Goal: Information Seeking & Learning: Learn about a topic

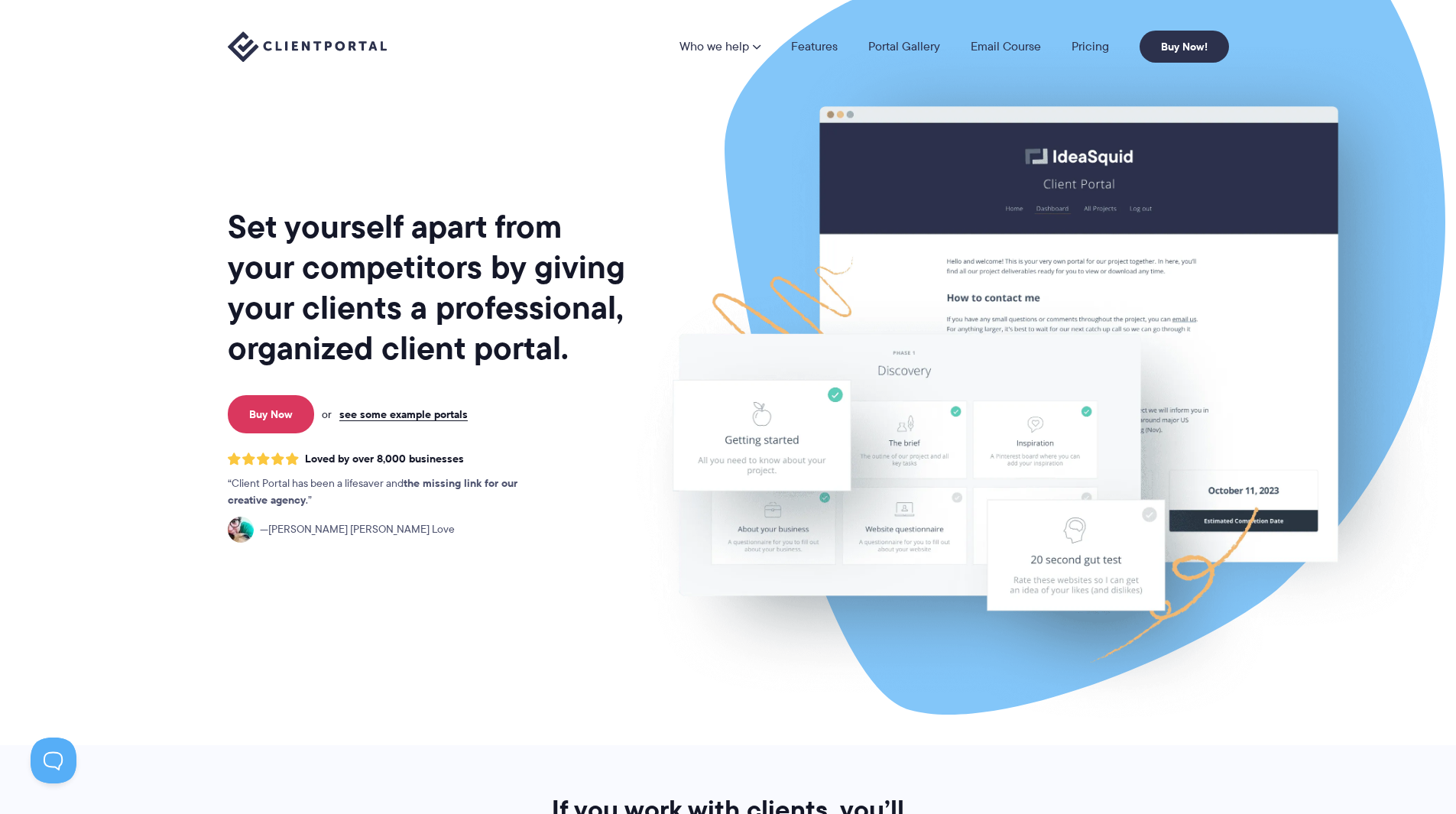
click at [415, 245] on h1 "Set yourself apart from your competitors by giving your clients a professional,…" at bounding box center [428, 287] width 401 height 162
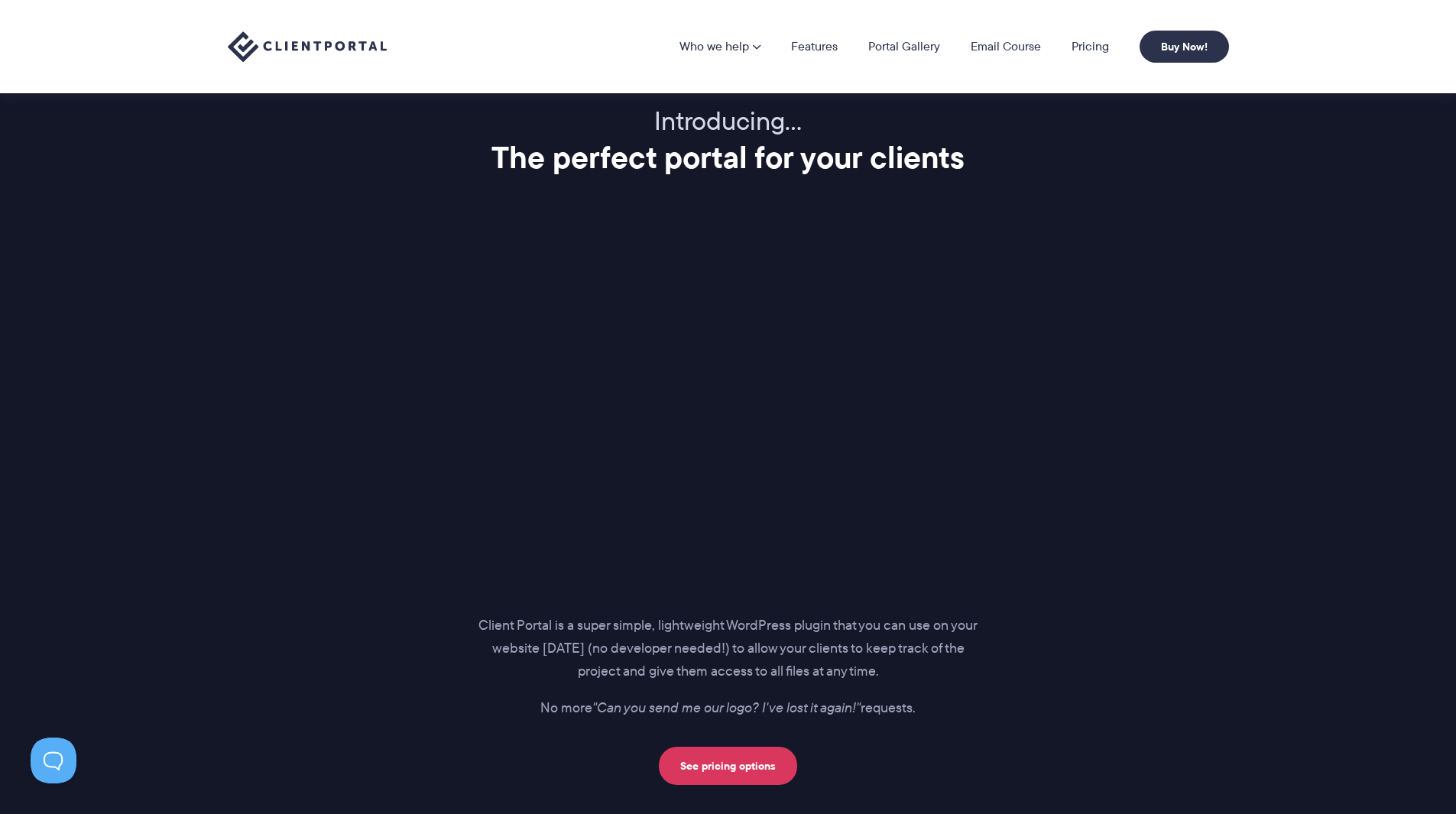
scroll to position [1834, 0]
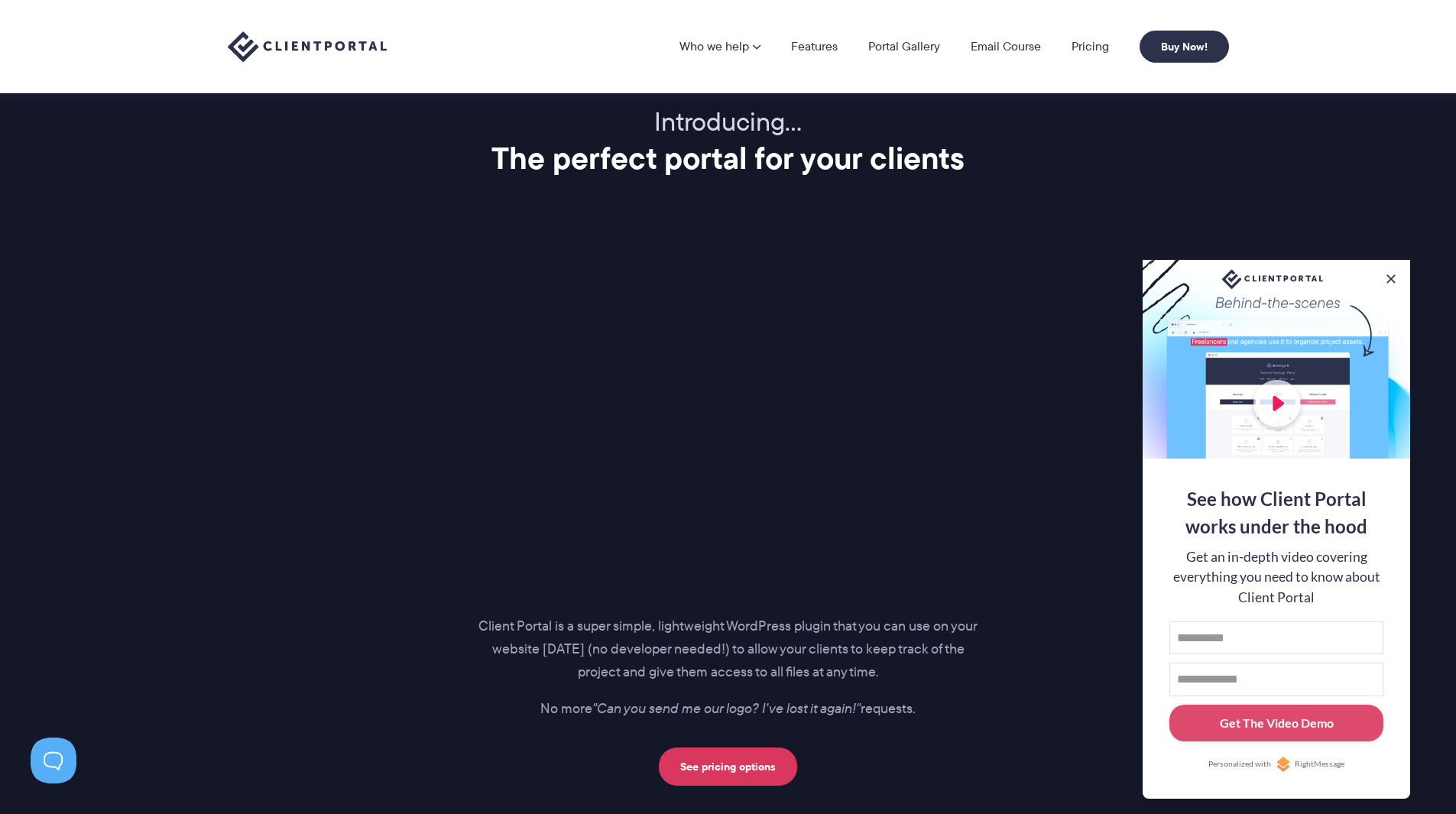
click at [309, 57] on img at bounding box center [307, 47] width 159 height 31
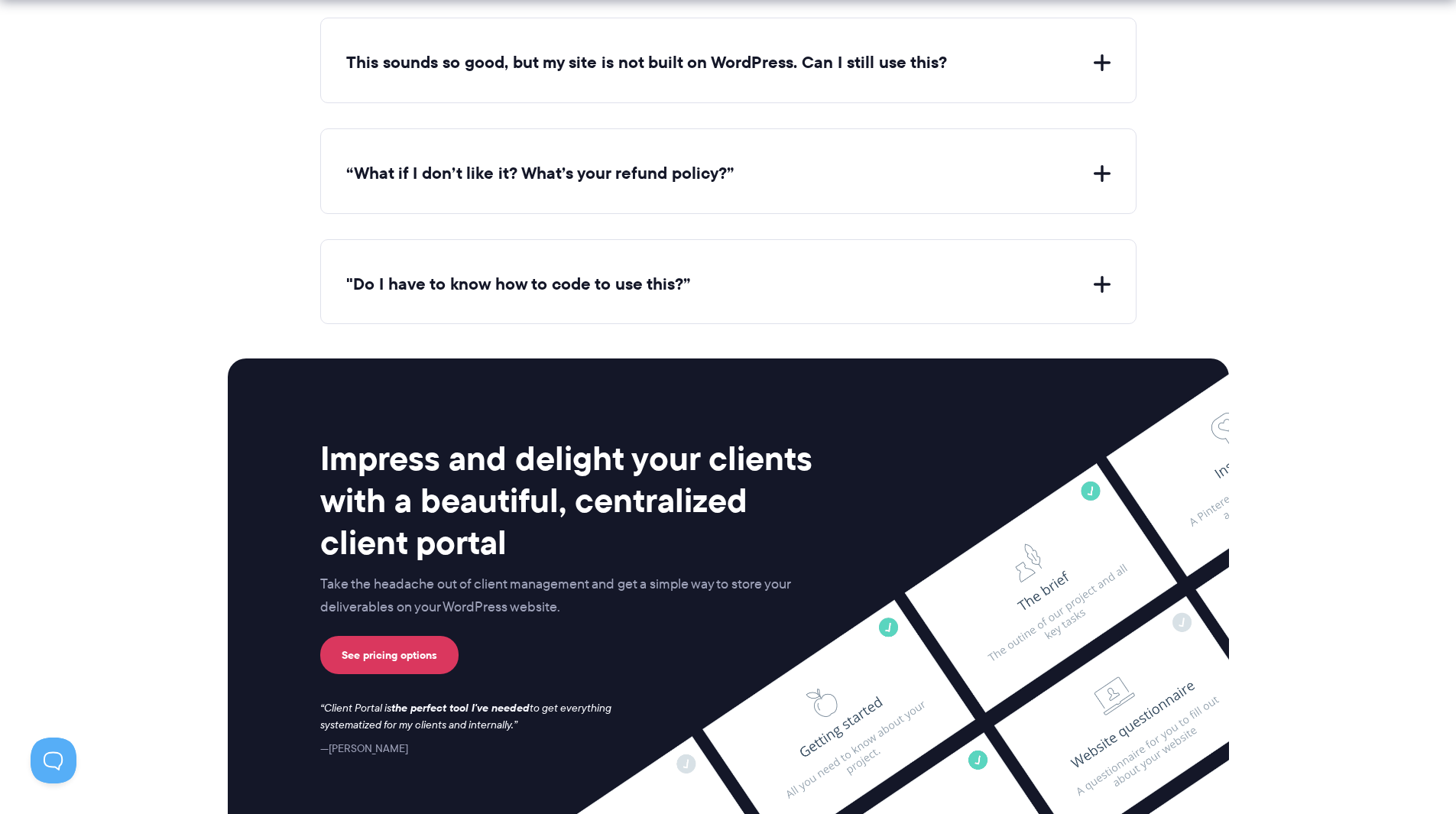
scroll to position [6210, 0]
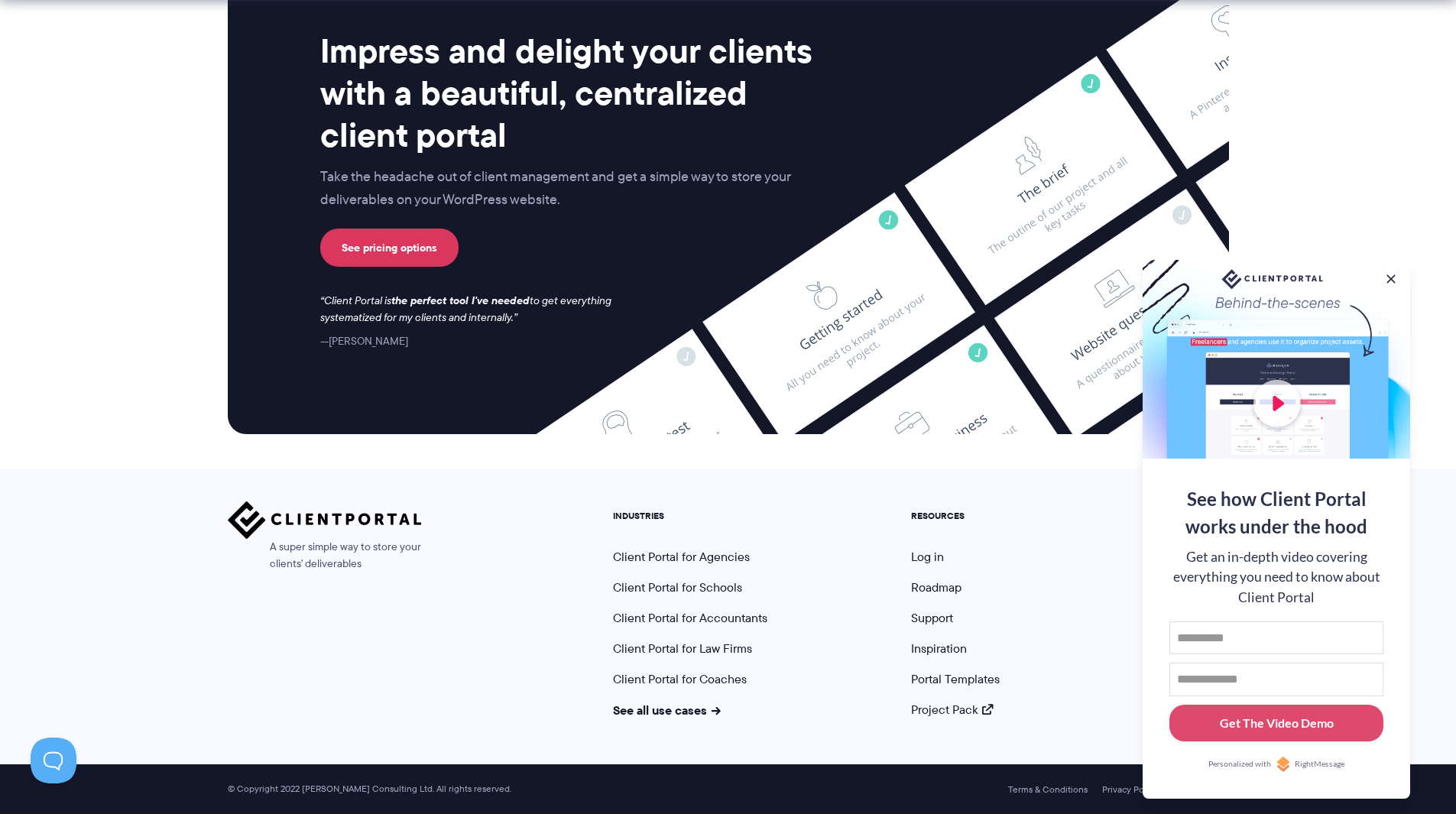
click at [720, 553] on link "Client Portal for Agencies" at bounding box center [682, 557] width 137 height 17
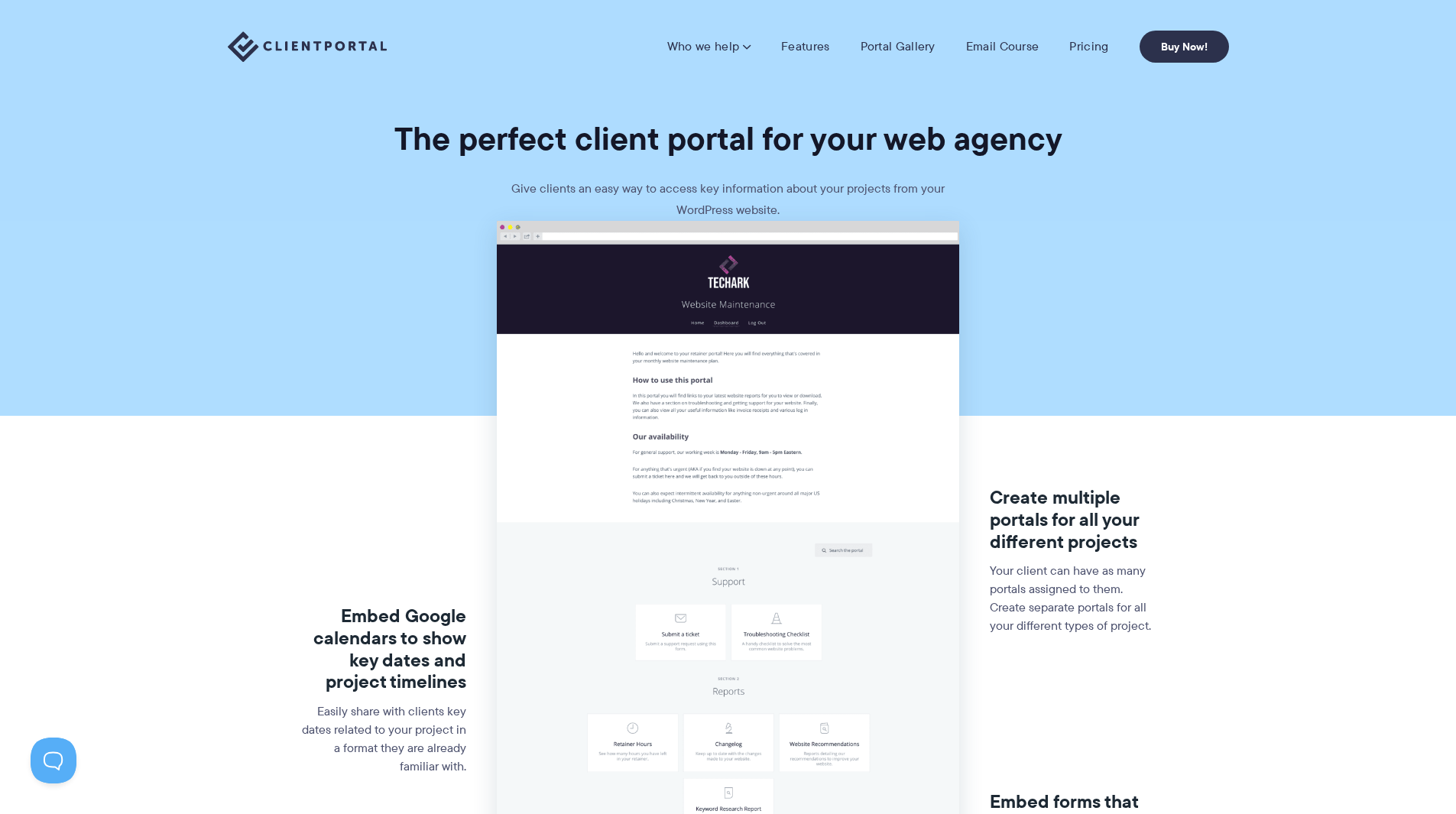
drag, startPoint x: 1385, startPoint y: 14, endPoint x: 933, endPoint y: 203, distance: 489.9
click at [933, 203] on p "Give clients an easy way to access key information about your projects from you…" at bounding box center [729, 199] width 459 height 43
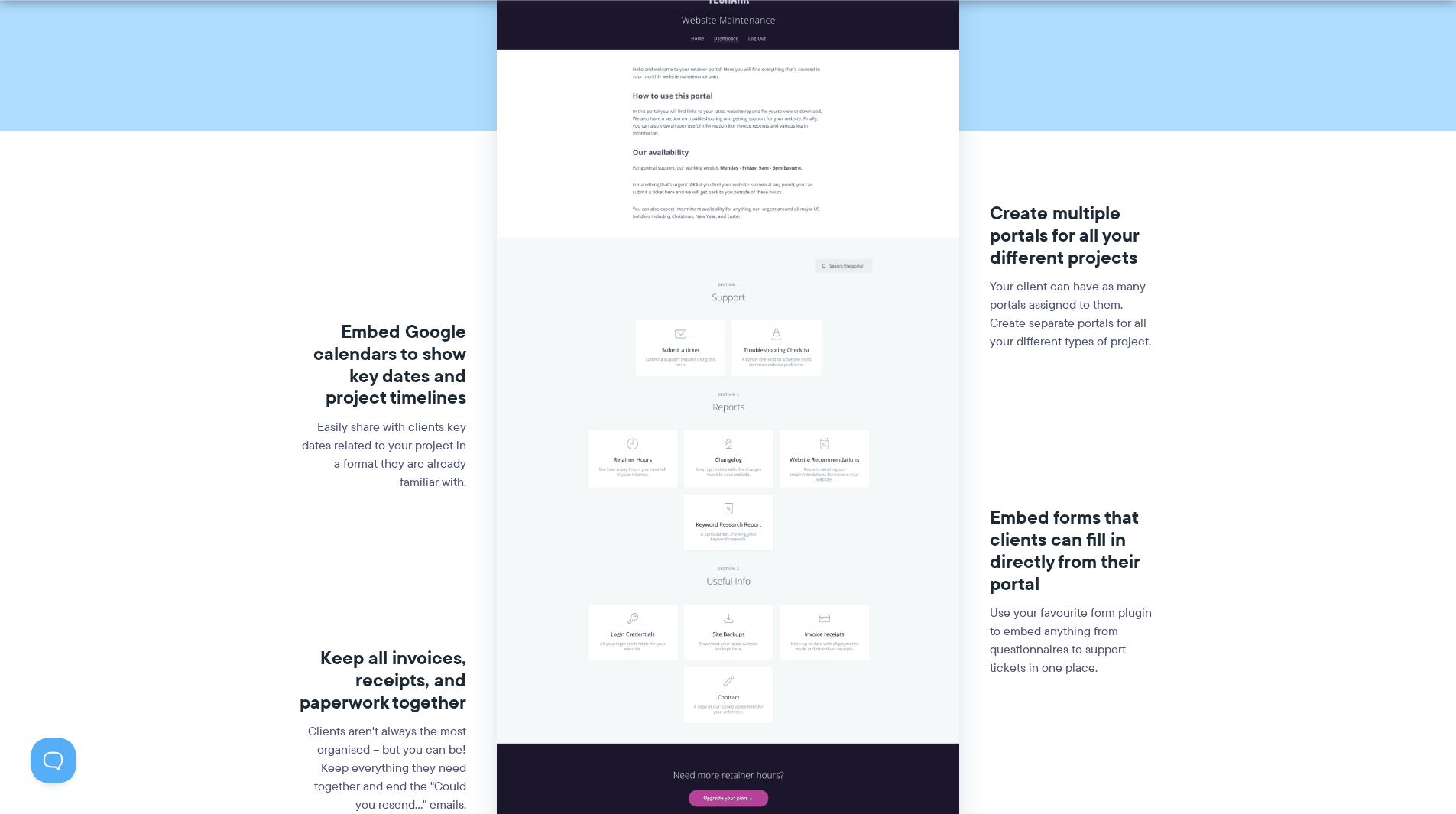
scroll to position [611, 0]
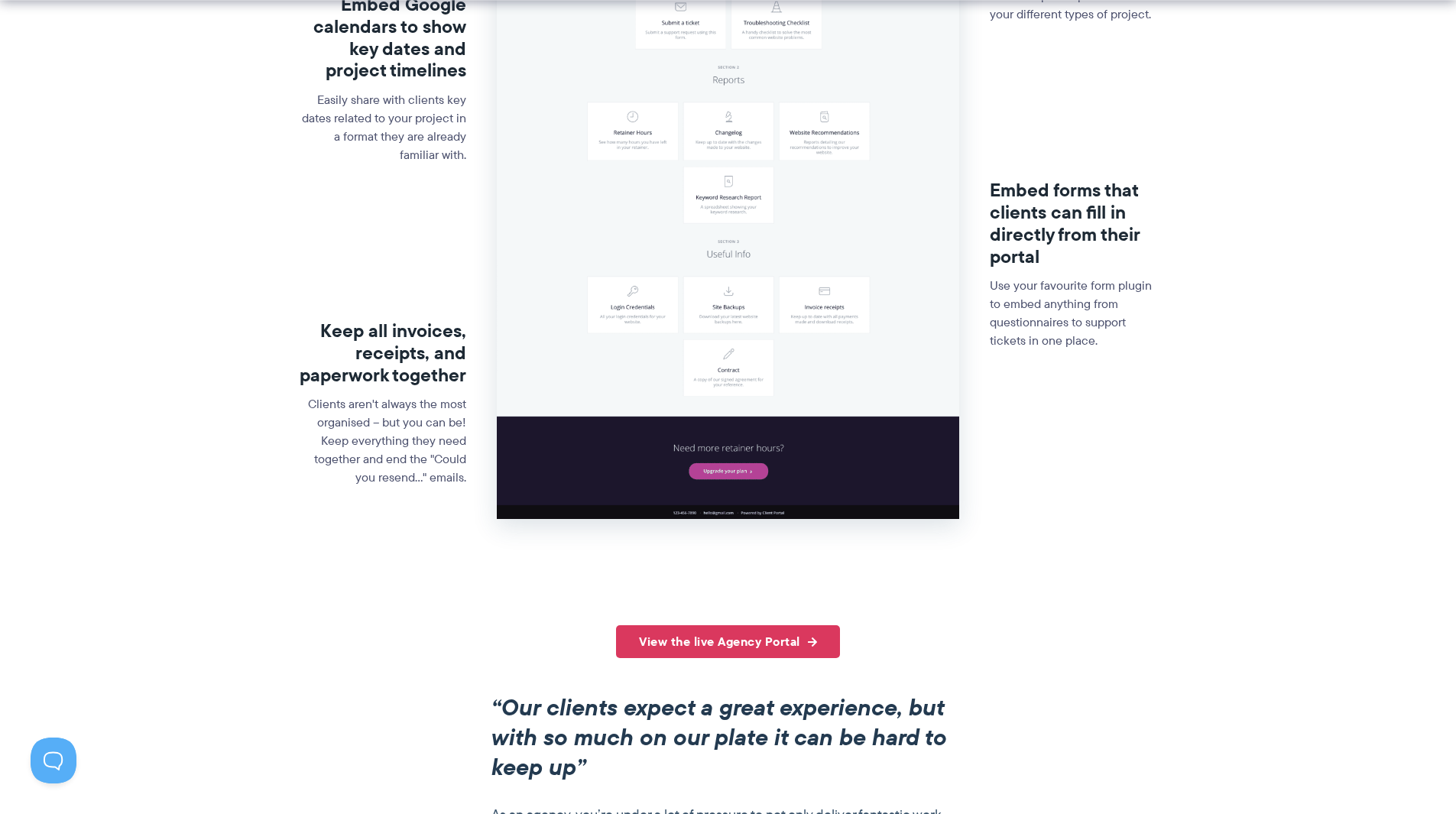
click at [754, 635] on link "View the live Agency Portal" at bounding box center [728, 641] width 224 height 33
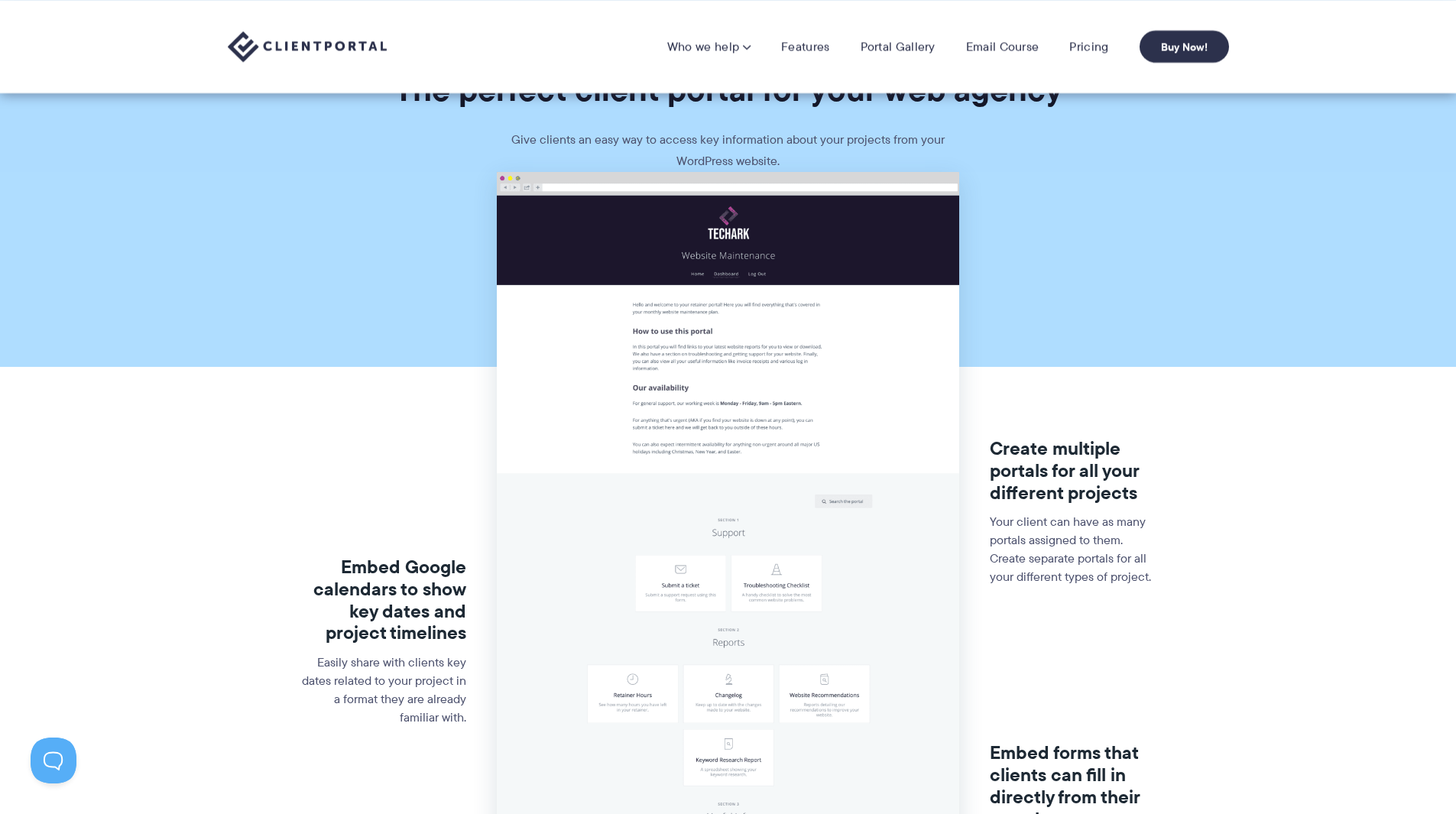
scroll to position [0, 0]
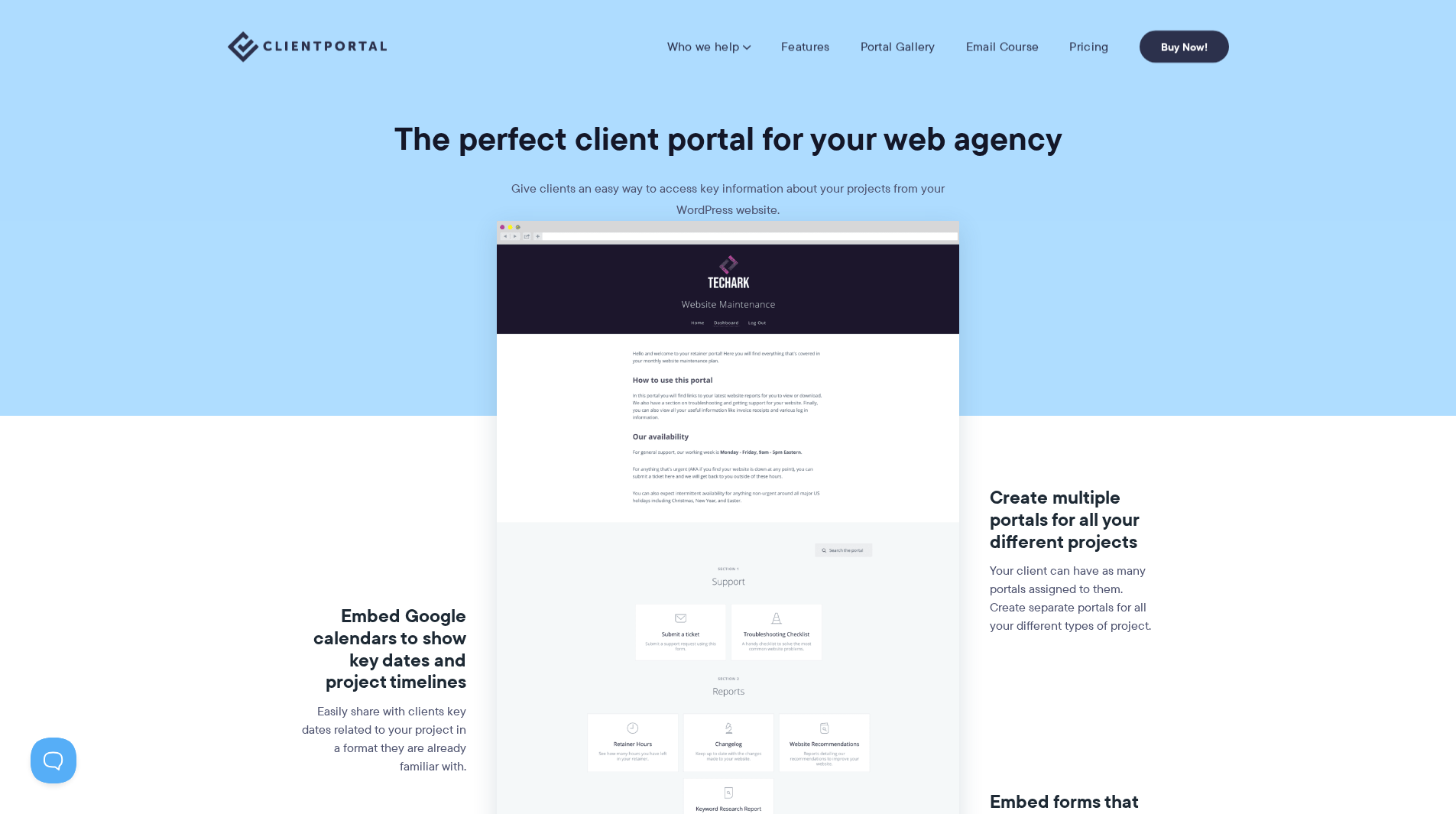
click at [914, 45] on link "Portal Gallery" at bounding box center [898, 46] width 75 height 15
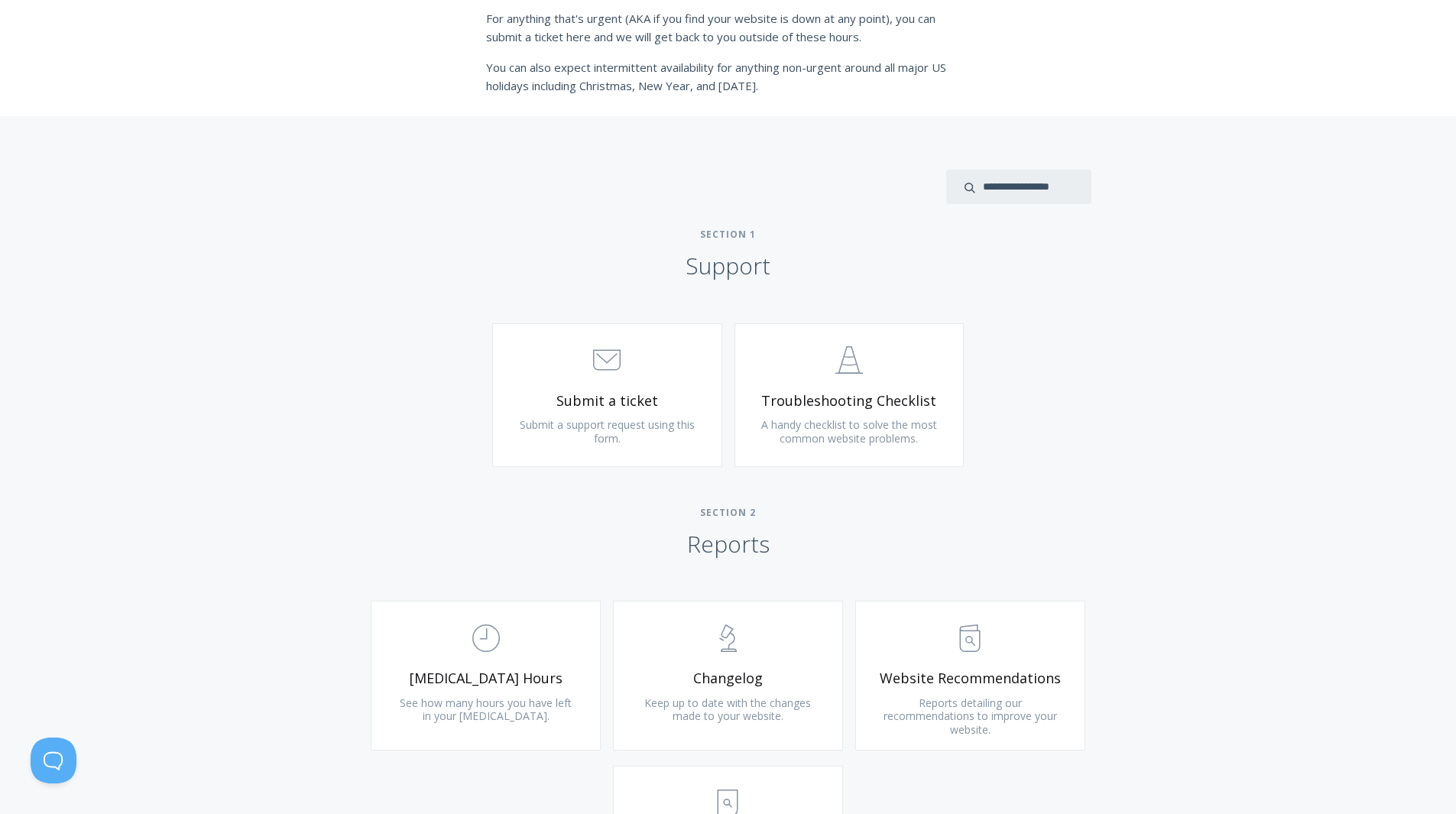
scroll to position [535, 0]
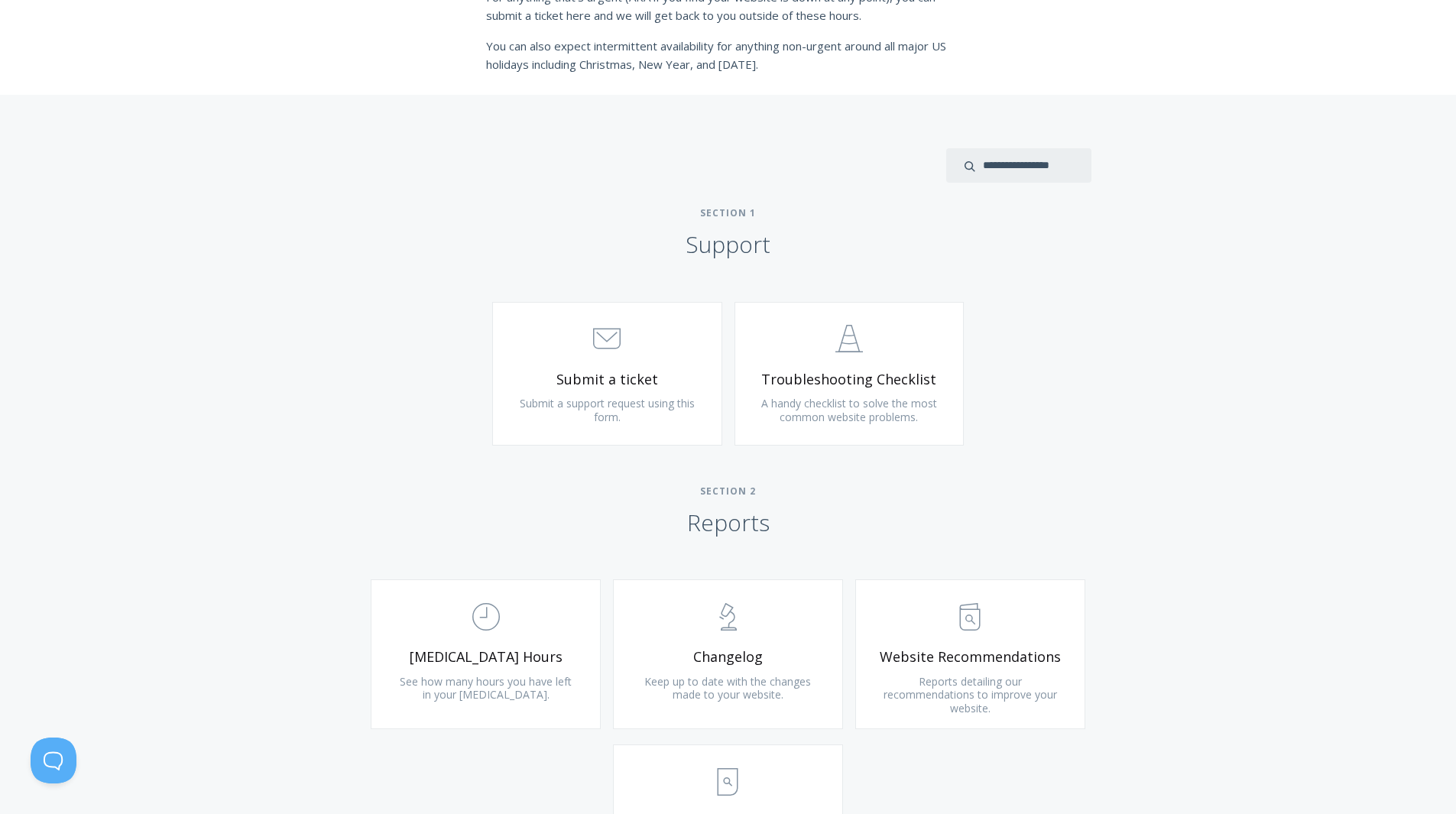
click at [668, 378] on span "Submit a ticket" at bounding box center [607, 379] width 183 height 17
click at [844, 357] on span ".st0{fill:none;stroke:#000000;stroke-width:2;stroke-miterlimit:10;} Untitled-24" at bounding box center [850, 339] width 183 height 46
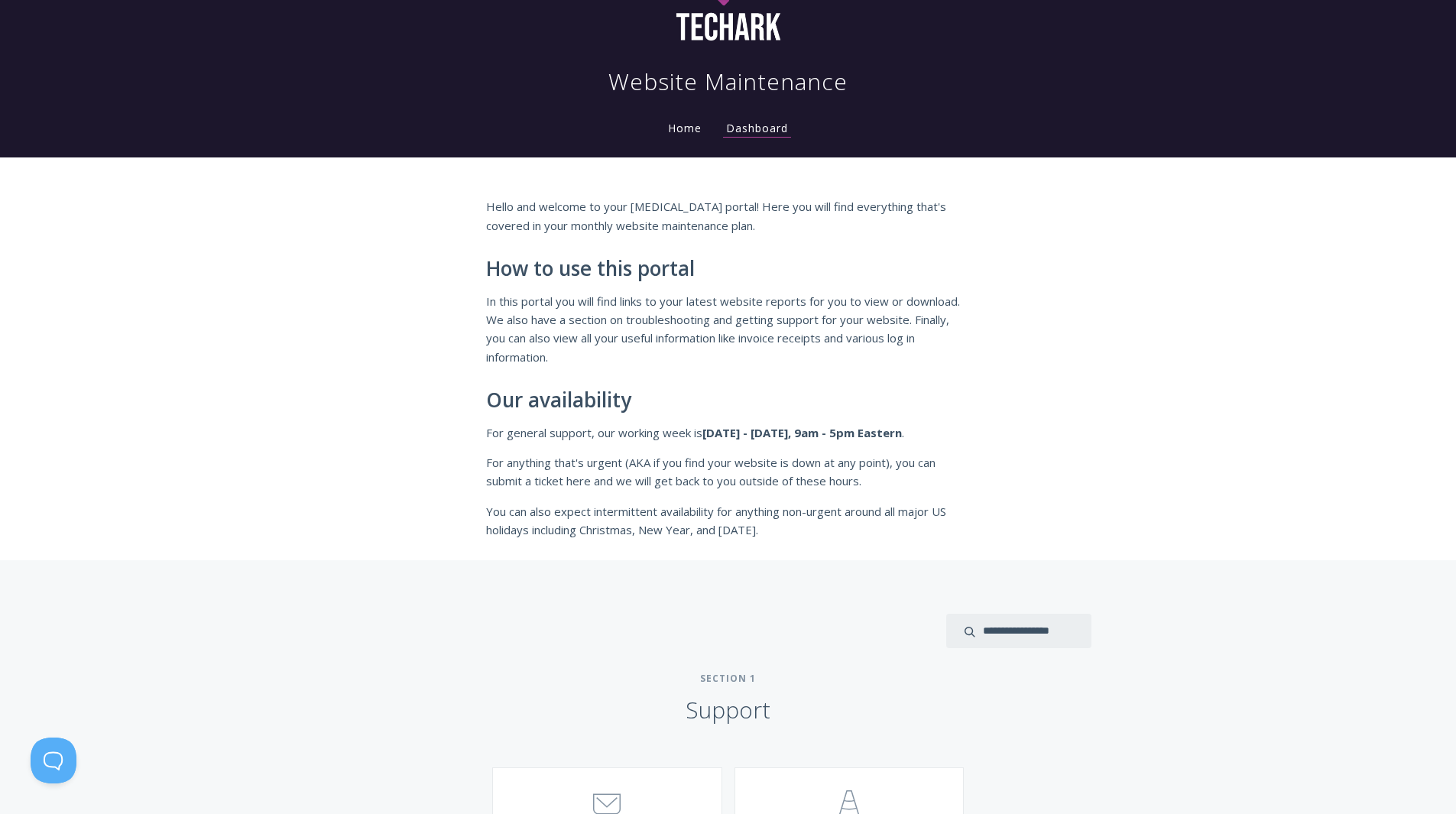
scroll to position [0, 0]
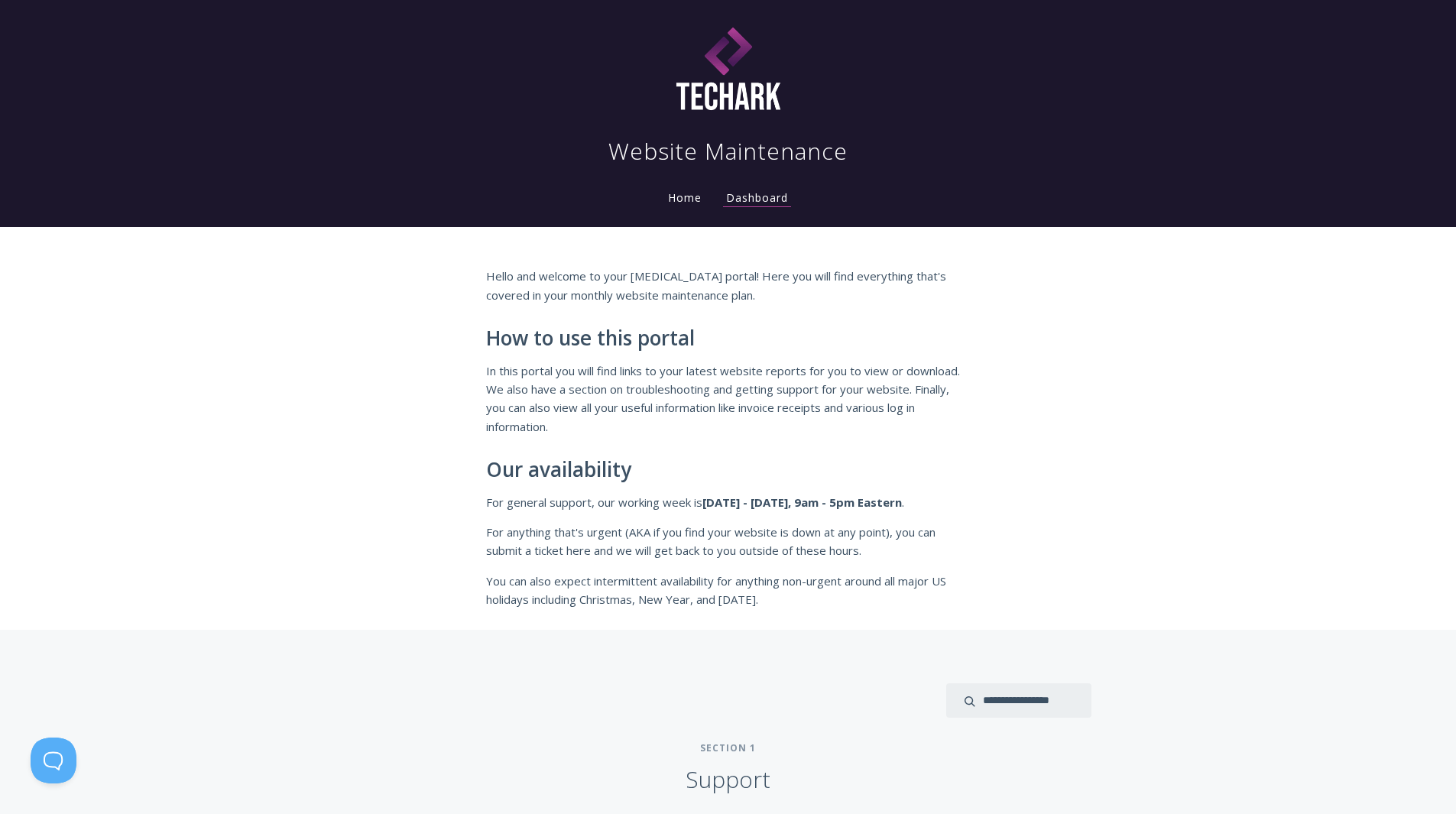
click at [687, 196] on link "Home" at bounding box center [685, 197] width 40 height 14
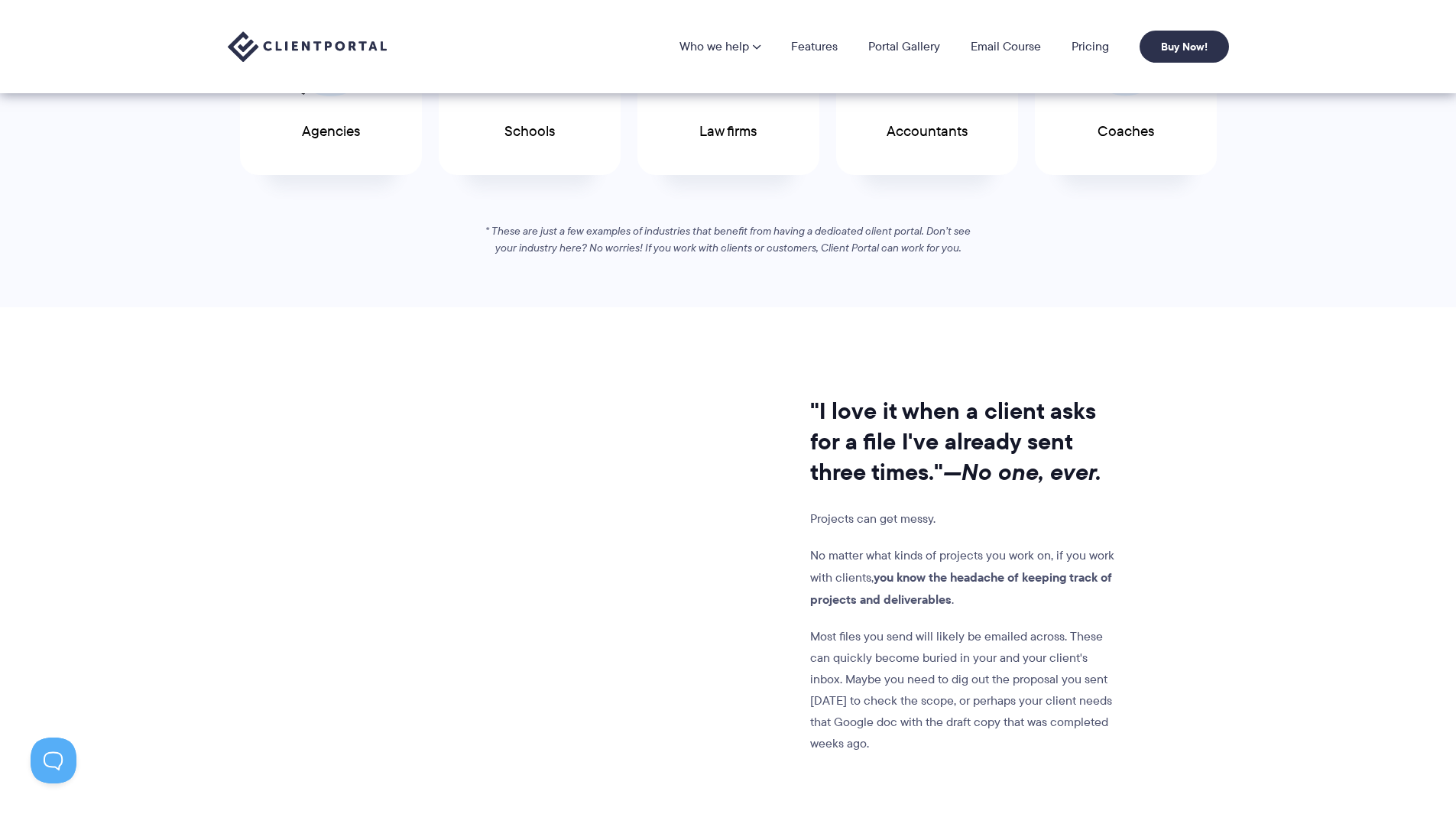
scroll to position [611, 0]
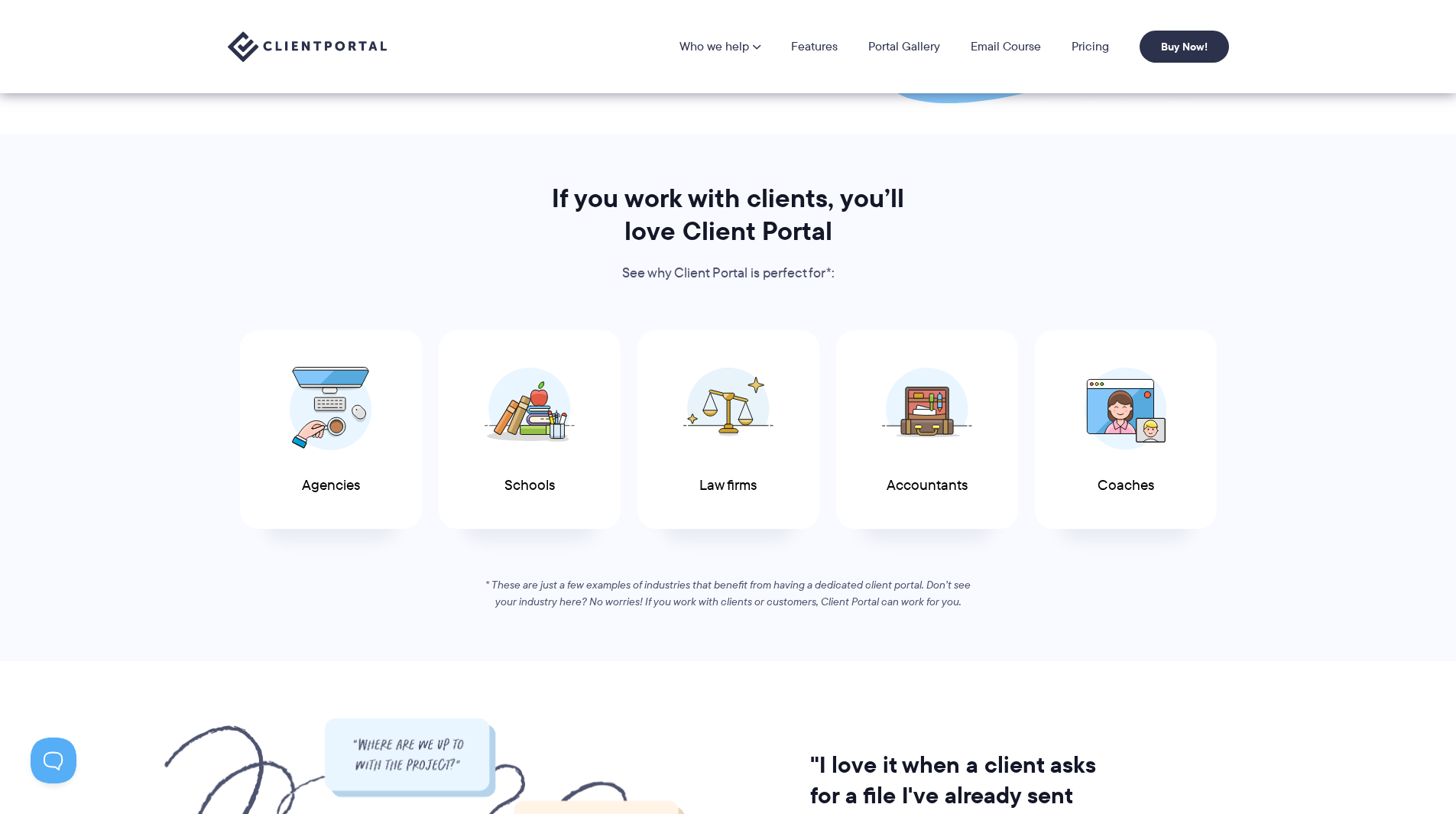
click at [926, 447] on span at bounding box center [927, 409] width 92 height 107
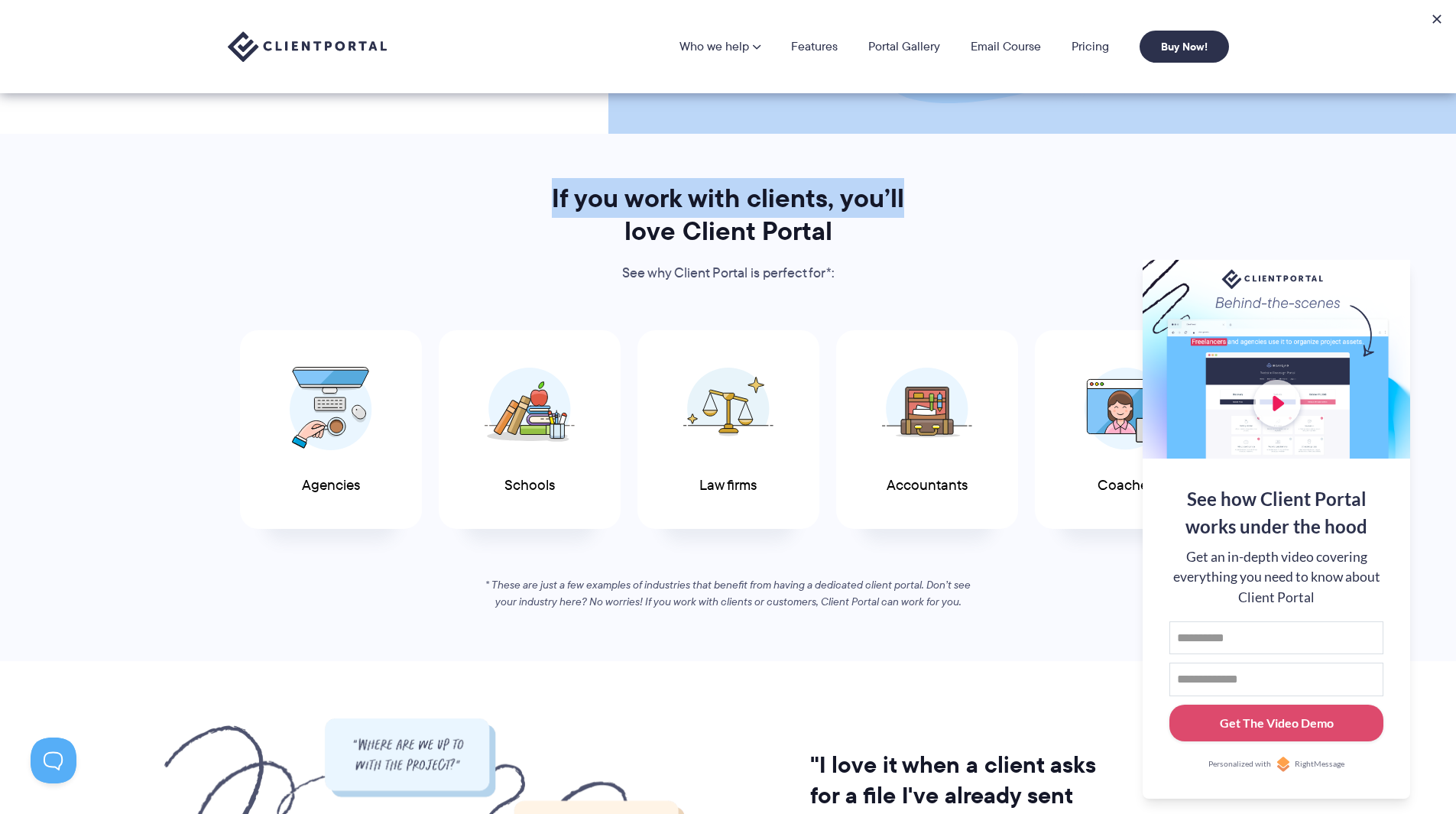
drag, startPoint x: 1030, startPoint y: -20, endPoint x: 1314, endPoint y: 620, distance: 700.2
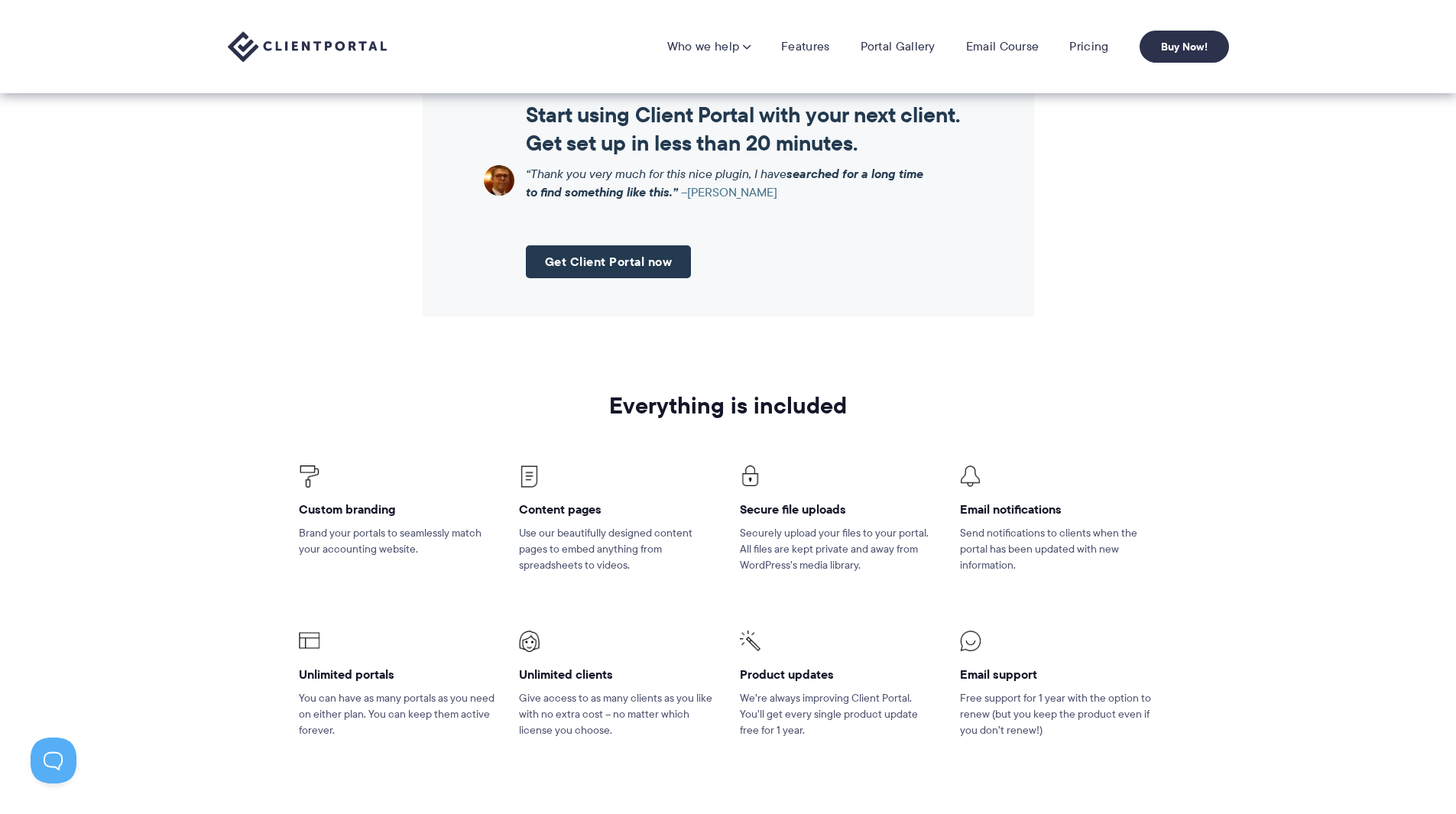
scroll to position [1681, 0]
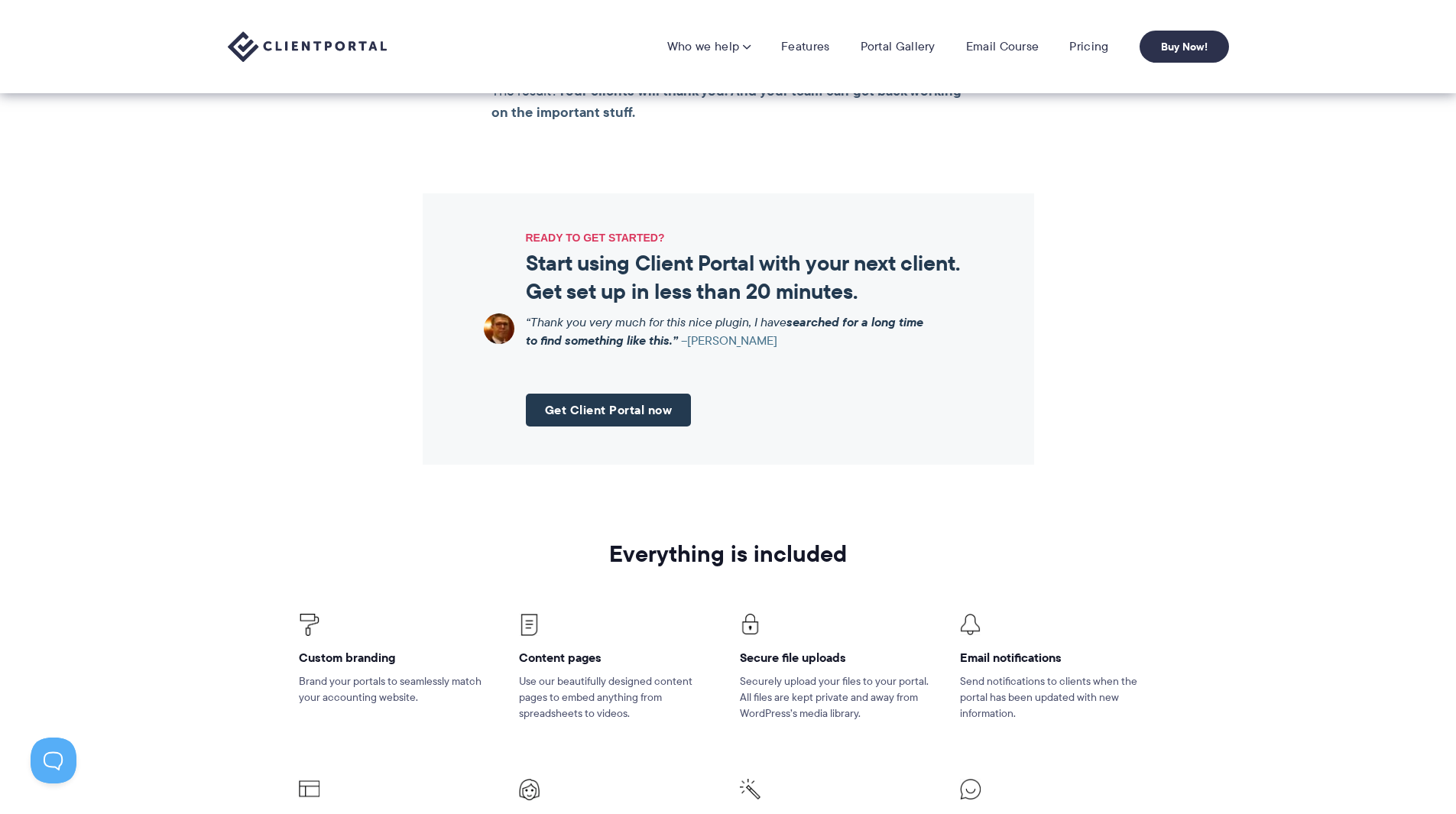
click at [657, 411] on link "Get Client Portal now" at bounding box center [609, 410] width 166 height 33
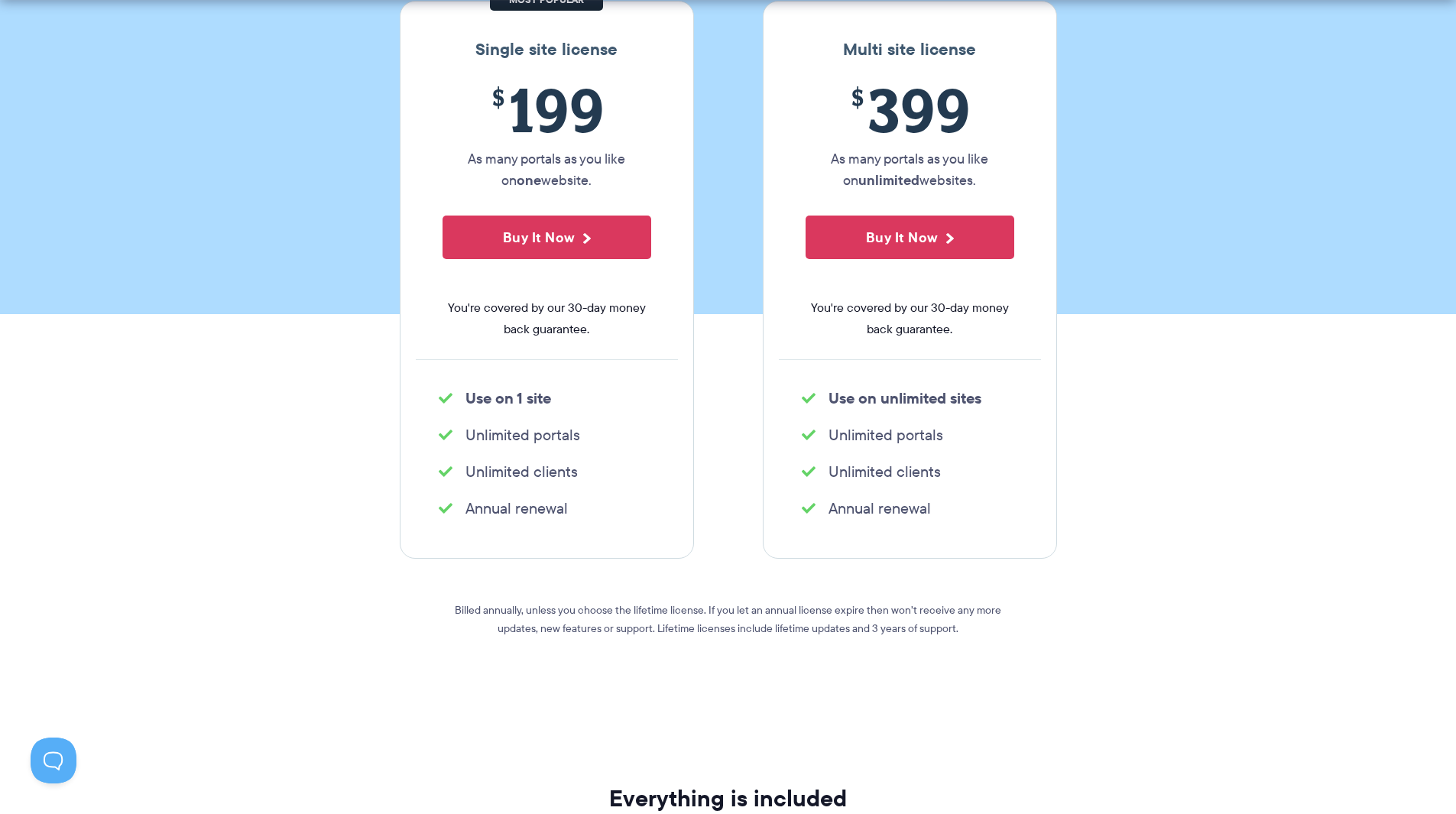
scroll to position [841, 0]
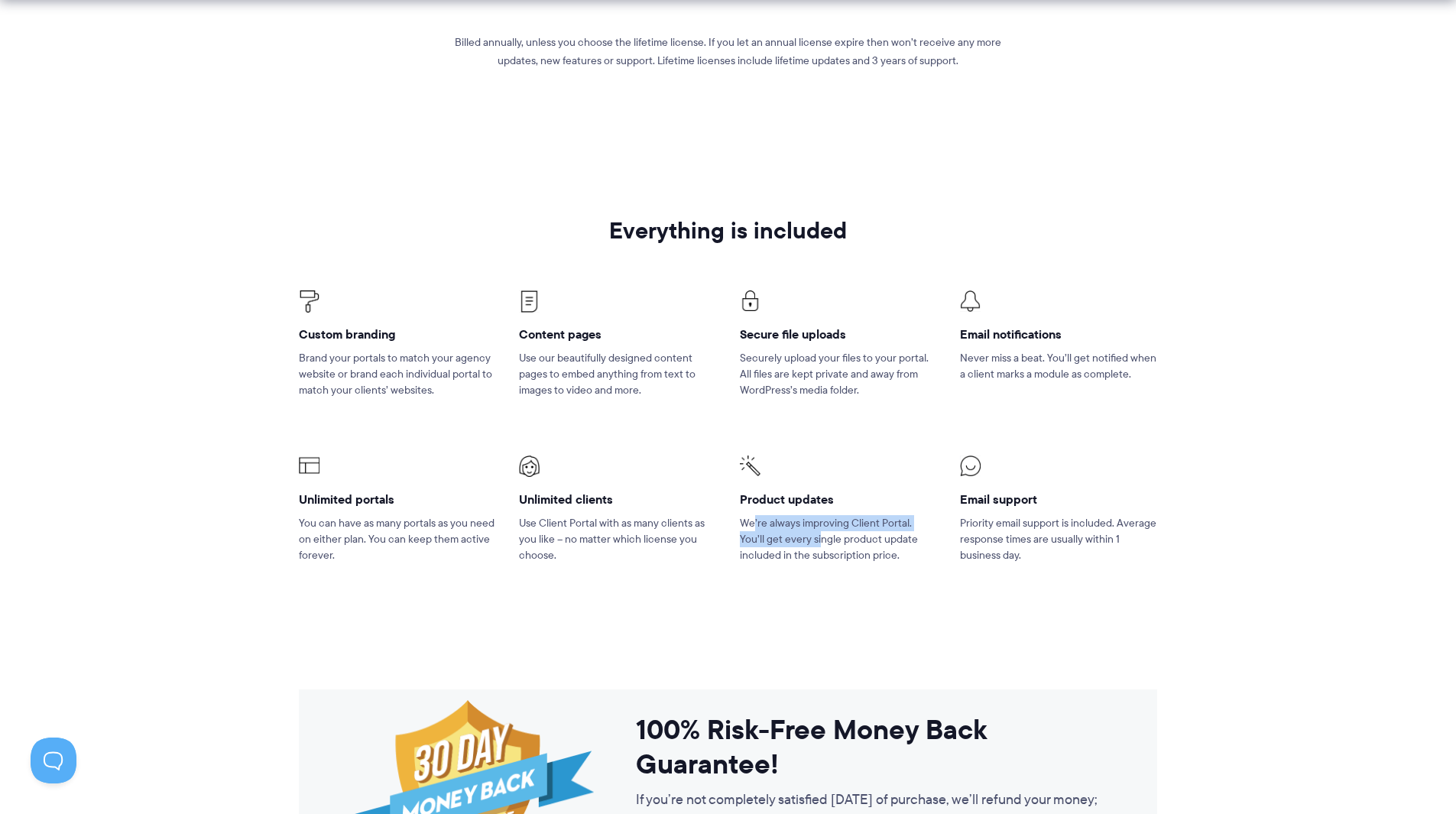
drag, startPoint x: 774, startPoint y: 520, endPoint x: 796, endPoint y: 539, distance: 29.1
click at [796, 539] on p "We’re always improving Client Portal. You’ll get every single product update in…" at bounding box center [838, 538] width 197 height 48
click at [796, 539] on p "We’re always improving Client Portal. You’ll get every single product update in…" at bounding box center [838, 538] width 197 height 48
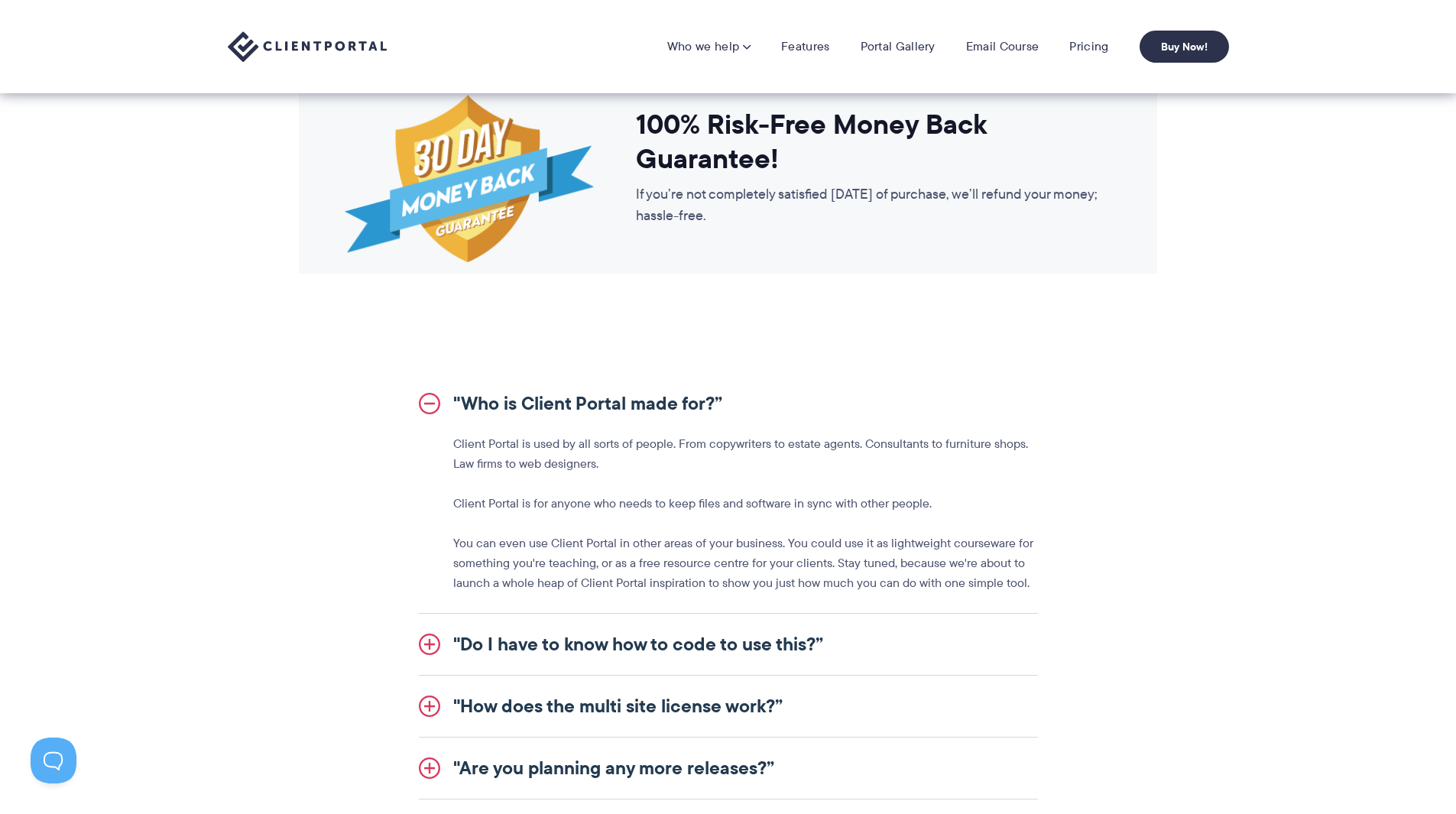
scroll to position [993, 0]
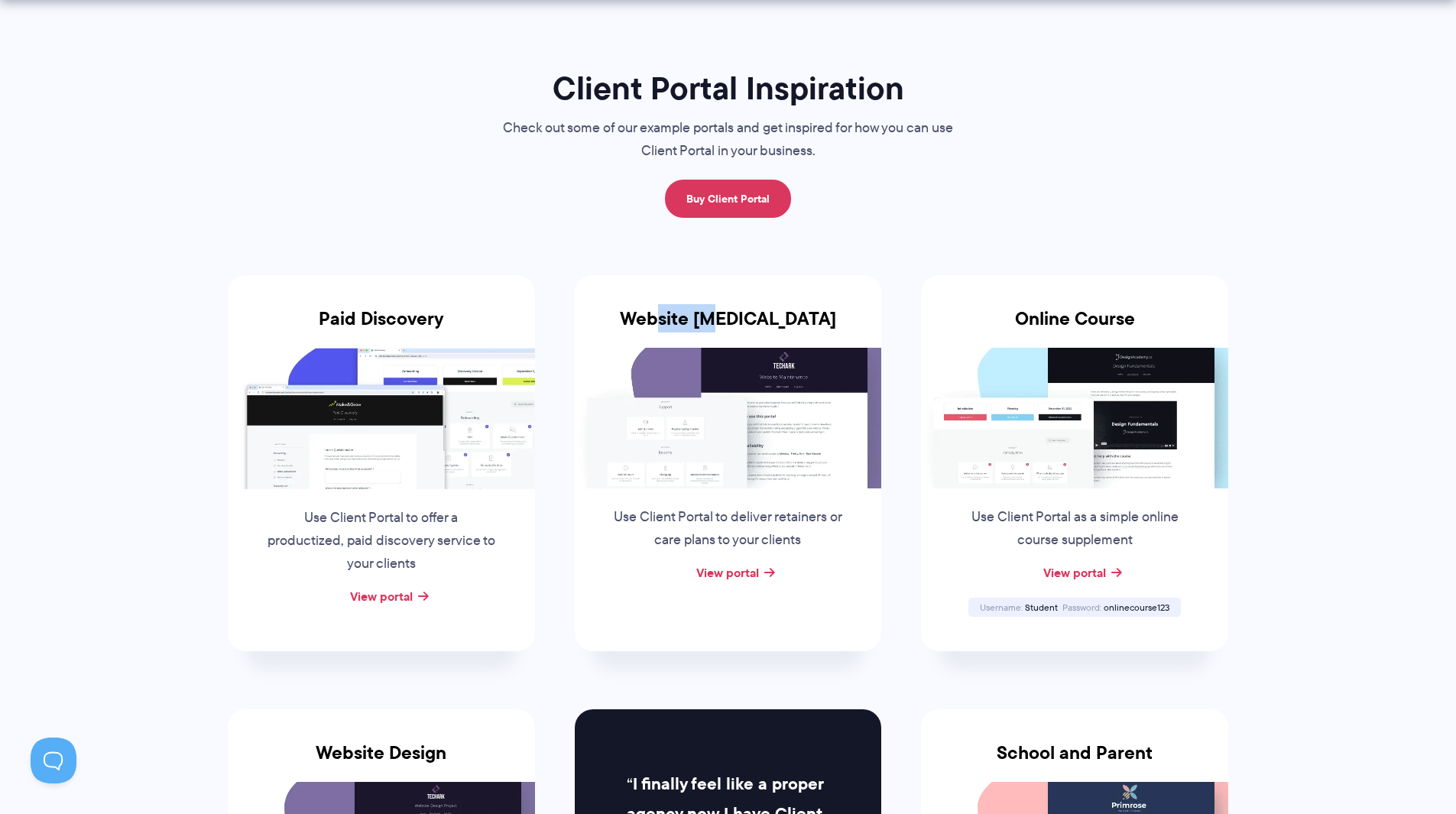
drag, startPoint x: 754, startPoint y: 315, endPoint x: 698, endPoint y: 310, distance: 56.2
click at [698, 310] on h3 "Website [MEDICAL_DATA]" at bounding box center [728, 327] width 307 height 40
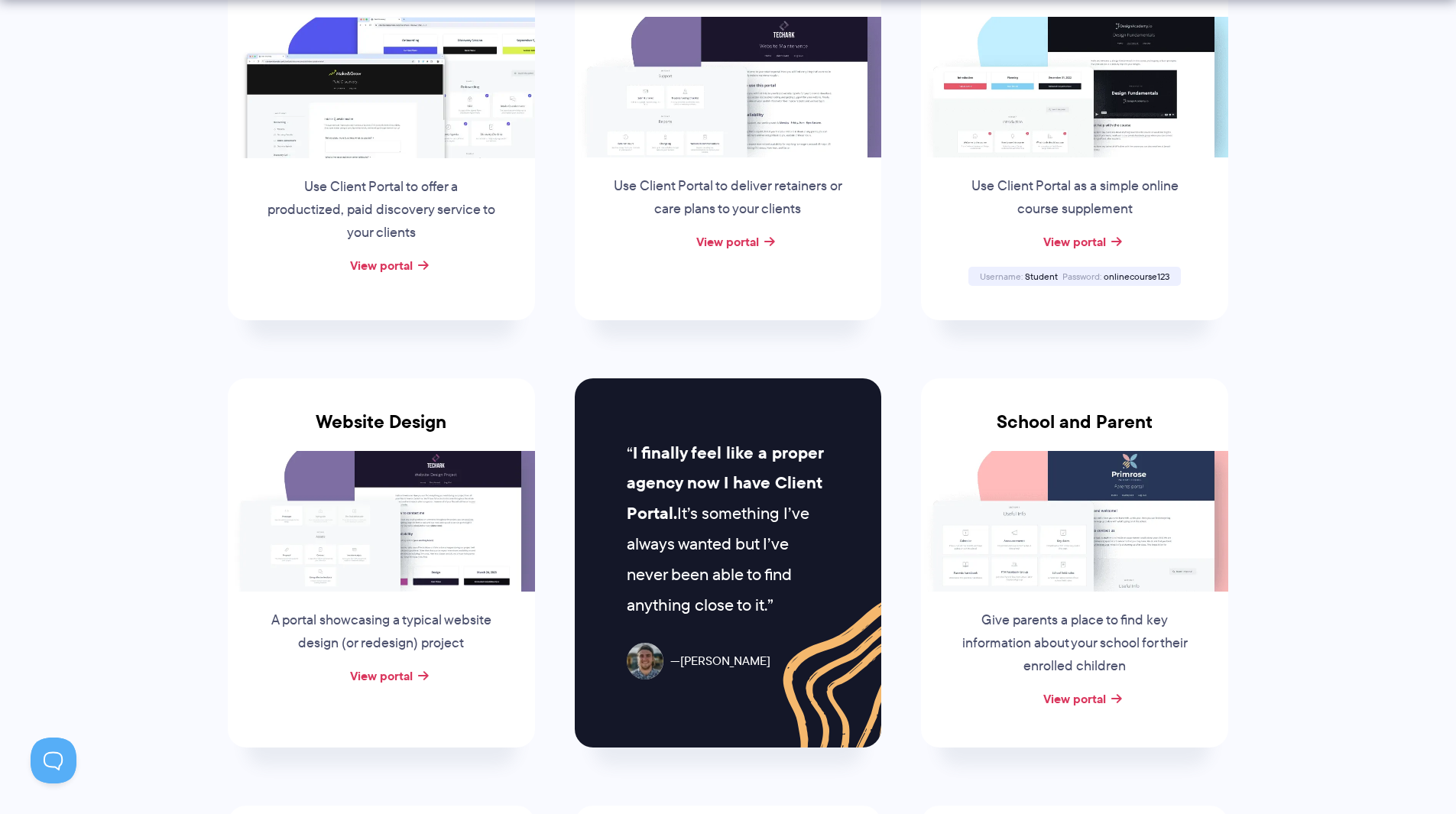
scroll to position [611, 0]
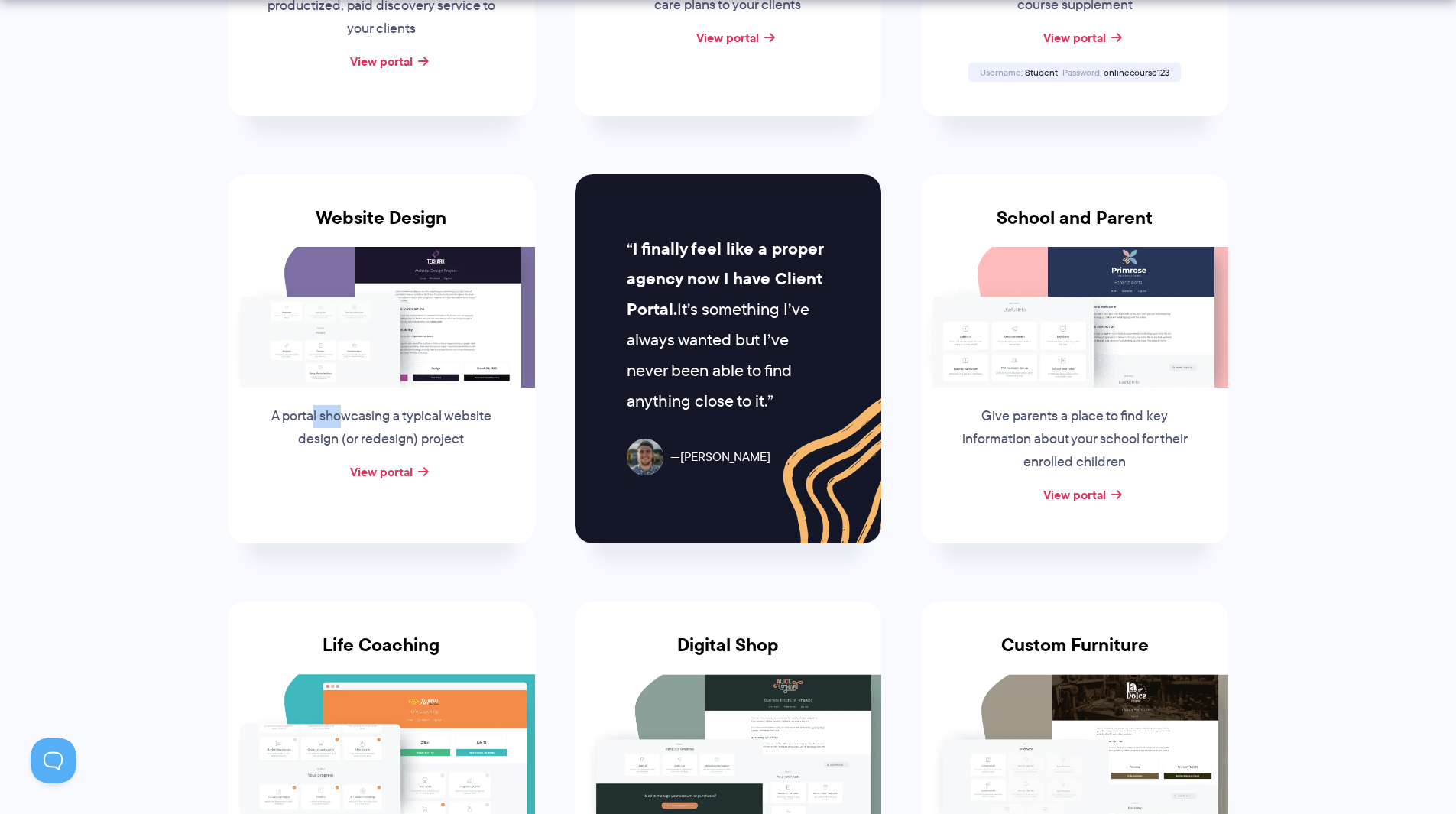
drag, startPoint x: 313, startPoint y: 414, endPoint x: 346, endPoint y: 411, distance: 33.1
click at [346, 411] on p "A portal showcasing a typical website design (or redesign) project" at bounding box center [382, 428] width 232 height 46
click at [353, 414] on p "A portal showcasing a typical website design (or redesign) project" at bounding box center [382, 428] width 232 height 46
click at [373, 471] on link "View portal" at bounding box center [382, 471] width 63 height 18
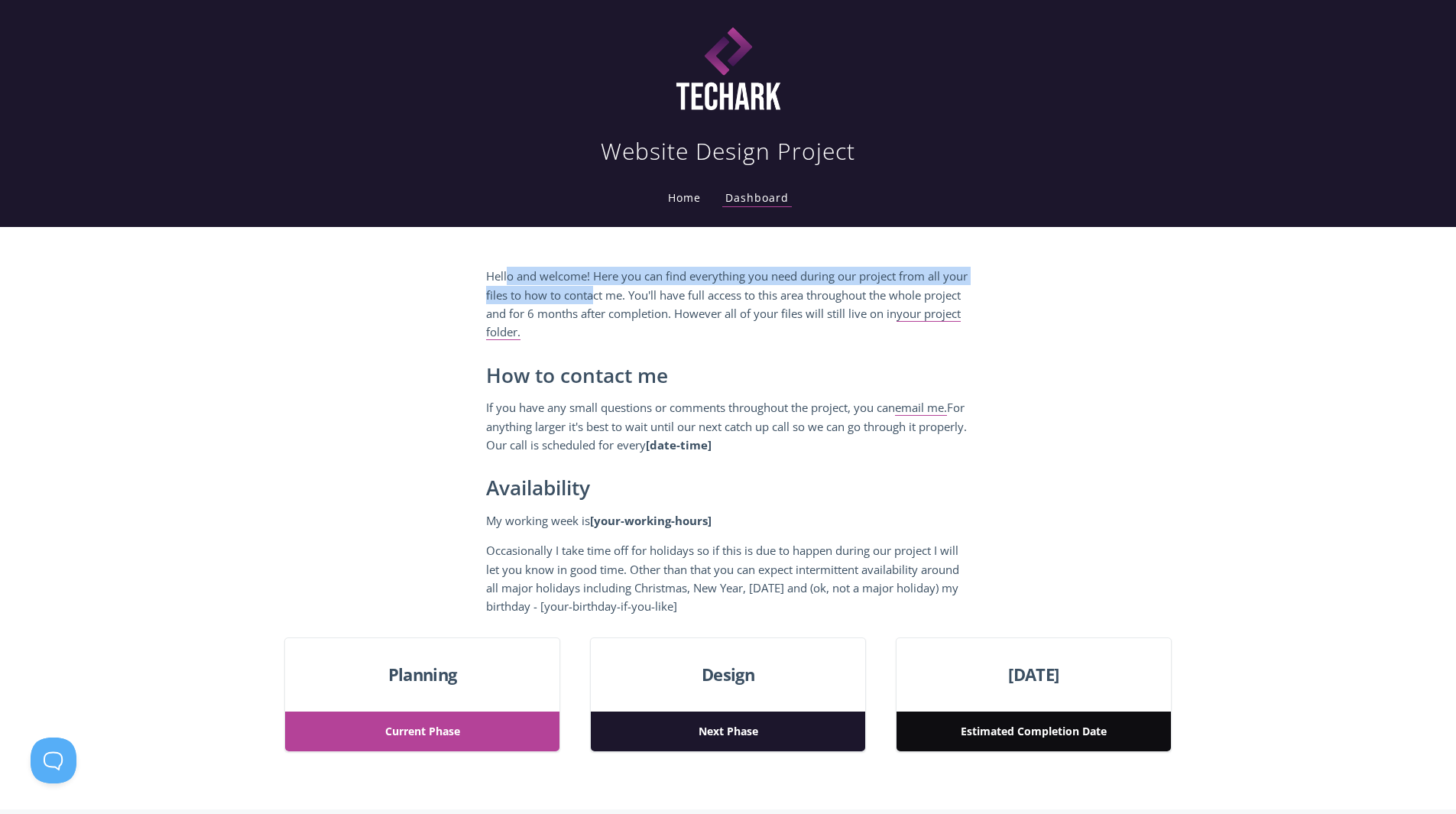
drag, startPoint x: 512, startPoint y: 272, endPoint x: 621, endPoint y: 304, distance: 113.6
click at [621, 304] on p "Hello and welcome! Here you can find everything you need during our project fro…" at bounding box center [728, 304] width 485 height 75
click at [621, 305] on p "Hello and welcome! Here you can find everything you need during our project fro…" at bounding box center [728, 304] width 485 height 75
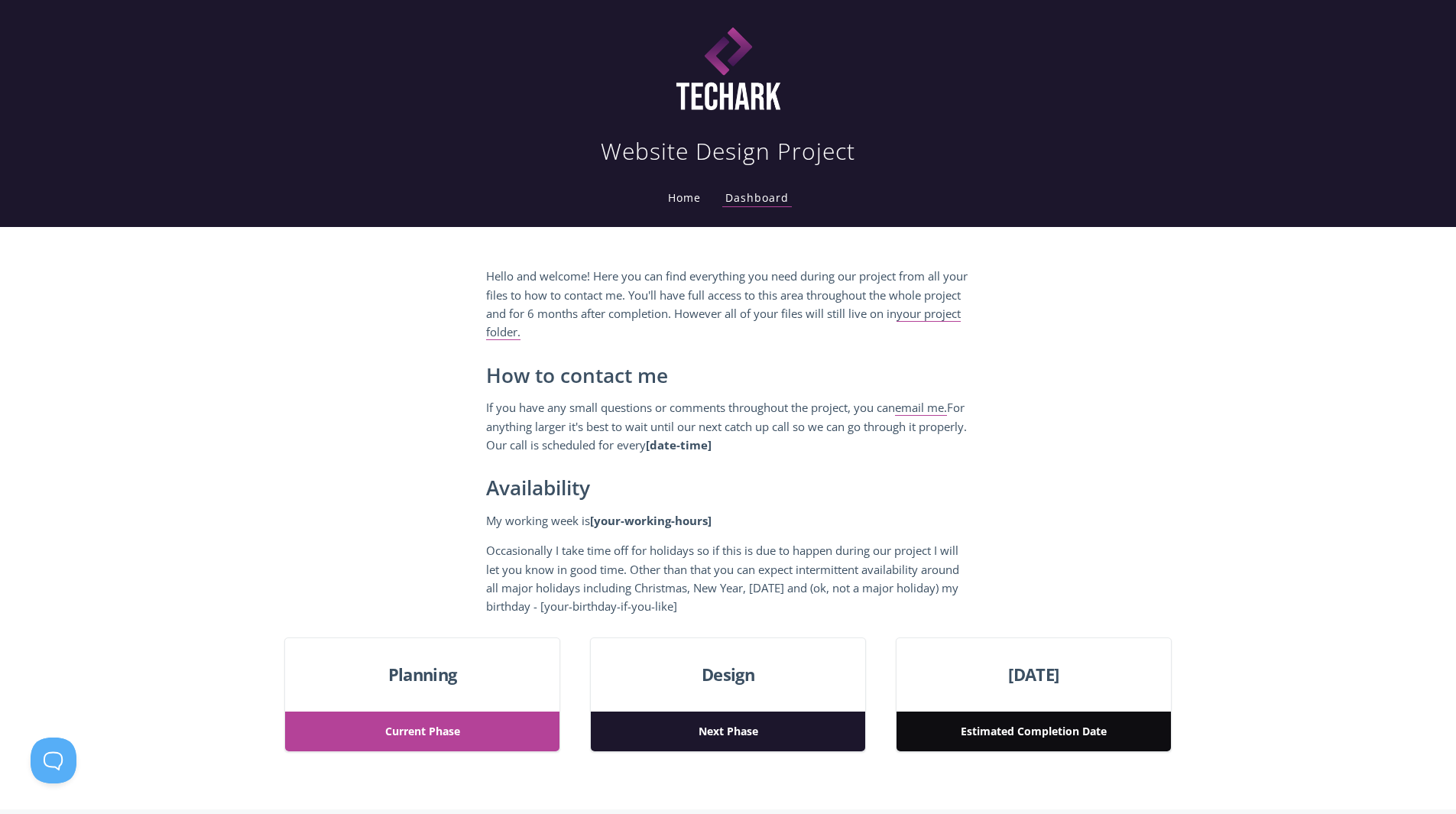
click at [624, 305] on p "Hello and welcome! Here you can find everything you need during our project fro…" at bounding box center [728, 304] width 485 height 75
drag, startPoint x: 519, startPoint y: 375, endPoint x: 537, endPoint y: 398, distance: 29.2
click at [547, 387] on h2 "How to contact me" at bounding box center [728, 375] width 485 height 23
click at [535, 400] on p "If you have any small questions or comments throughout the project, you can ema…" at bounding box center [728, 425] width 485 height 56
click at [500, 431] on p "If you have any small questions or comments throughout the project, you can ema…" at bounding box center [728, 425] width 485 height 56
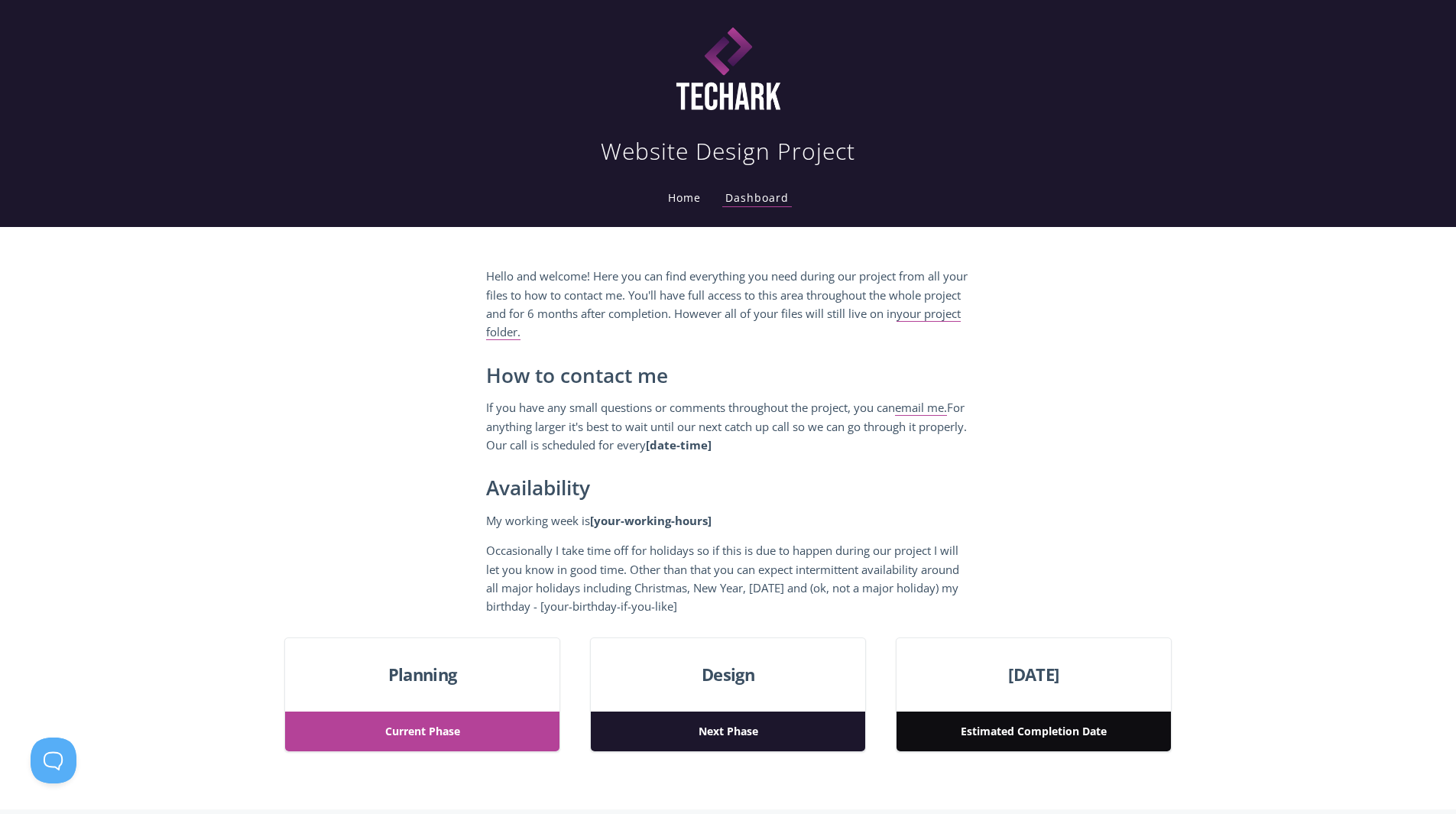
click at [590, 524] on p "My working week is [your-working-hours]" at bounding box center [728, 520] width 485 height 18
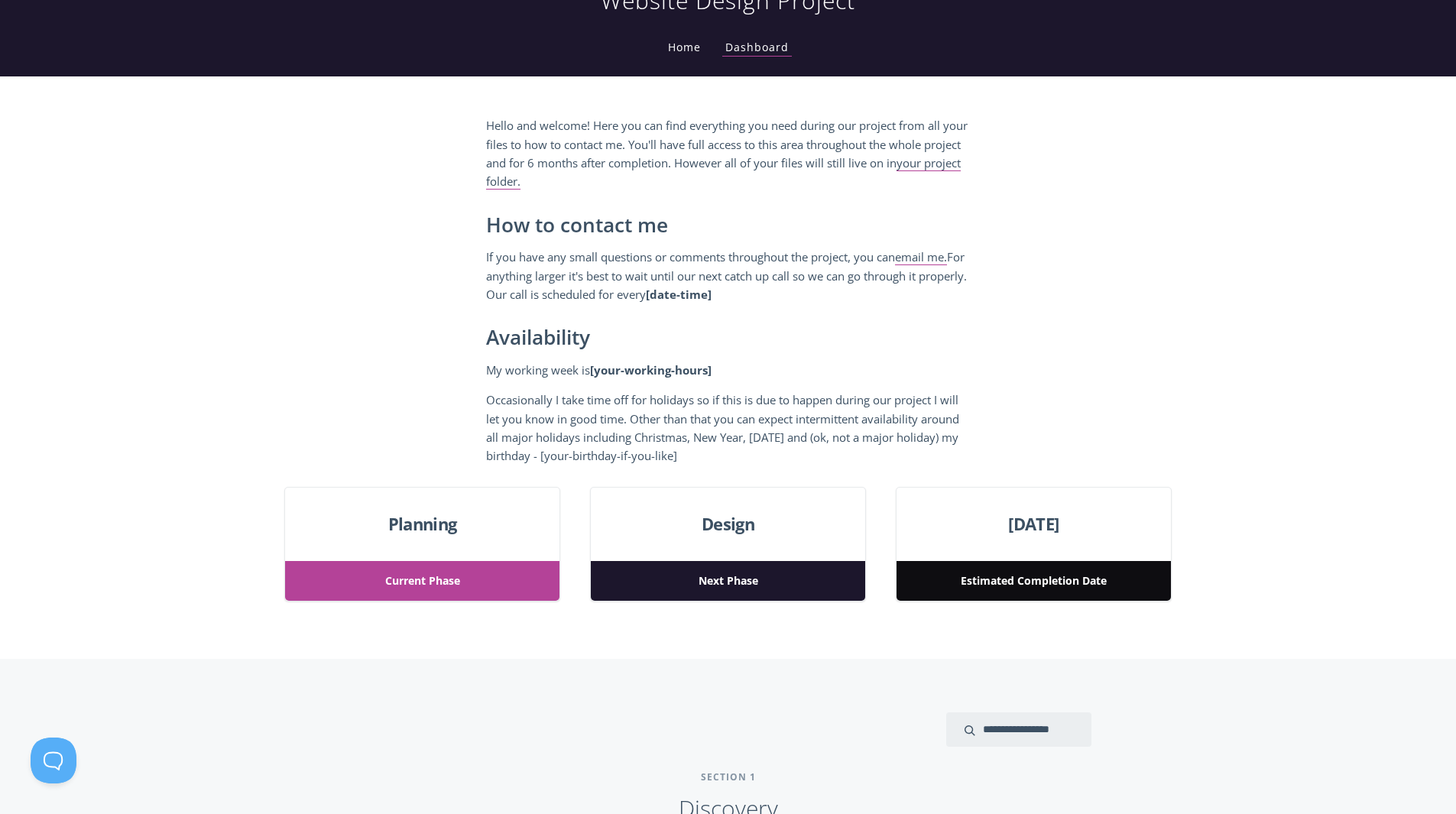
scroll to position [229, 0]
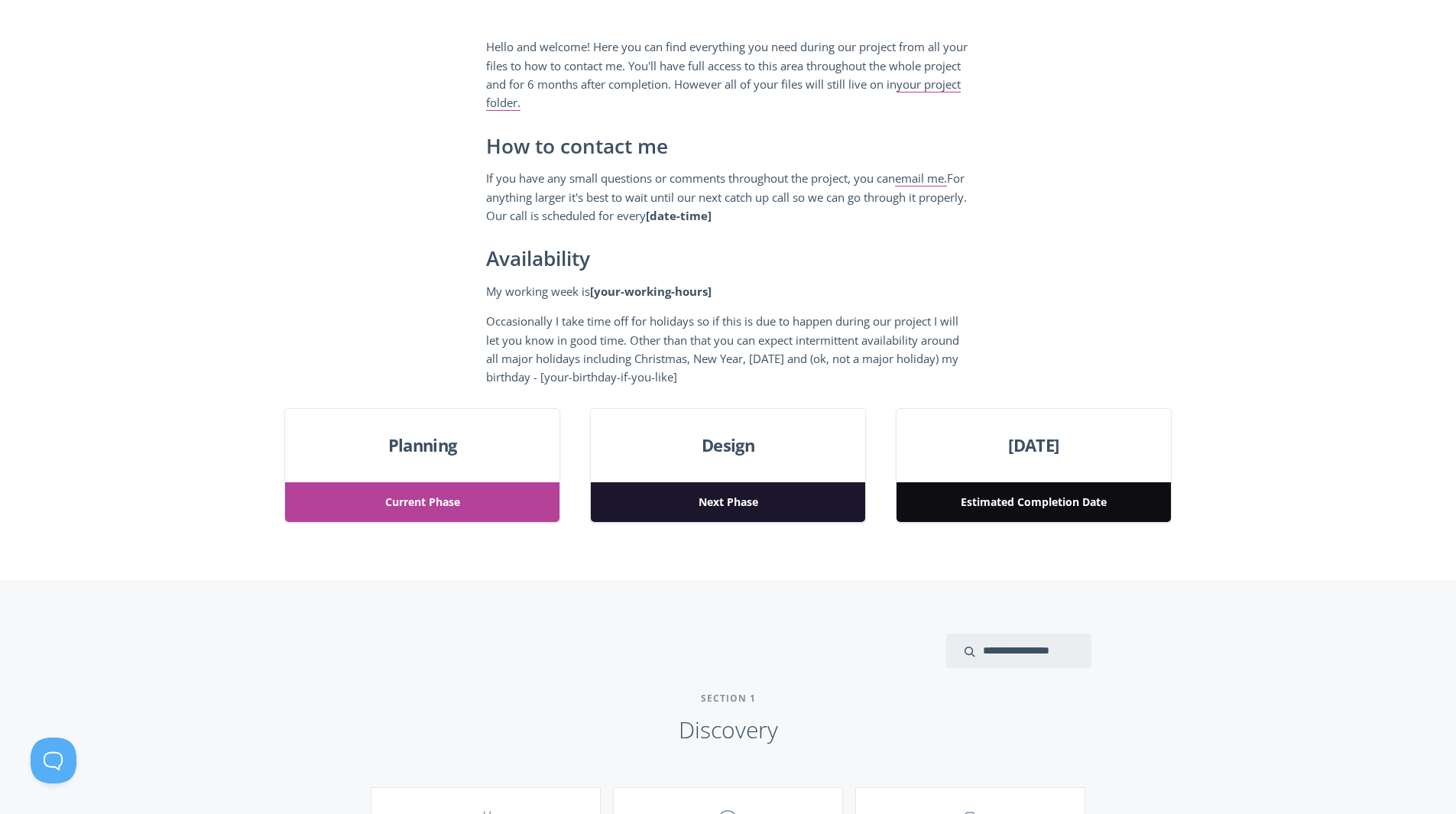
drag, startPoint x: 434, startPoint y: 507, endPoint x: 464, endPoint y: 516, distance: 31.3
click at [434, 506] on span "Current Phase" at bounding box center [422, 502] width 273 height 41
click at [785, 459] on div "Design Next Phase" at bounding box center [727, 465] width 275 height 115
click at [1047, 451] on span "March 24, 2023" at bounding box center [1033, 445] width 273 height 27
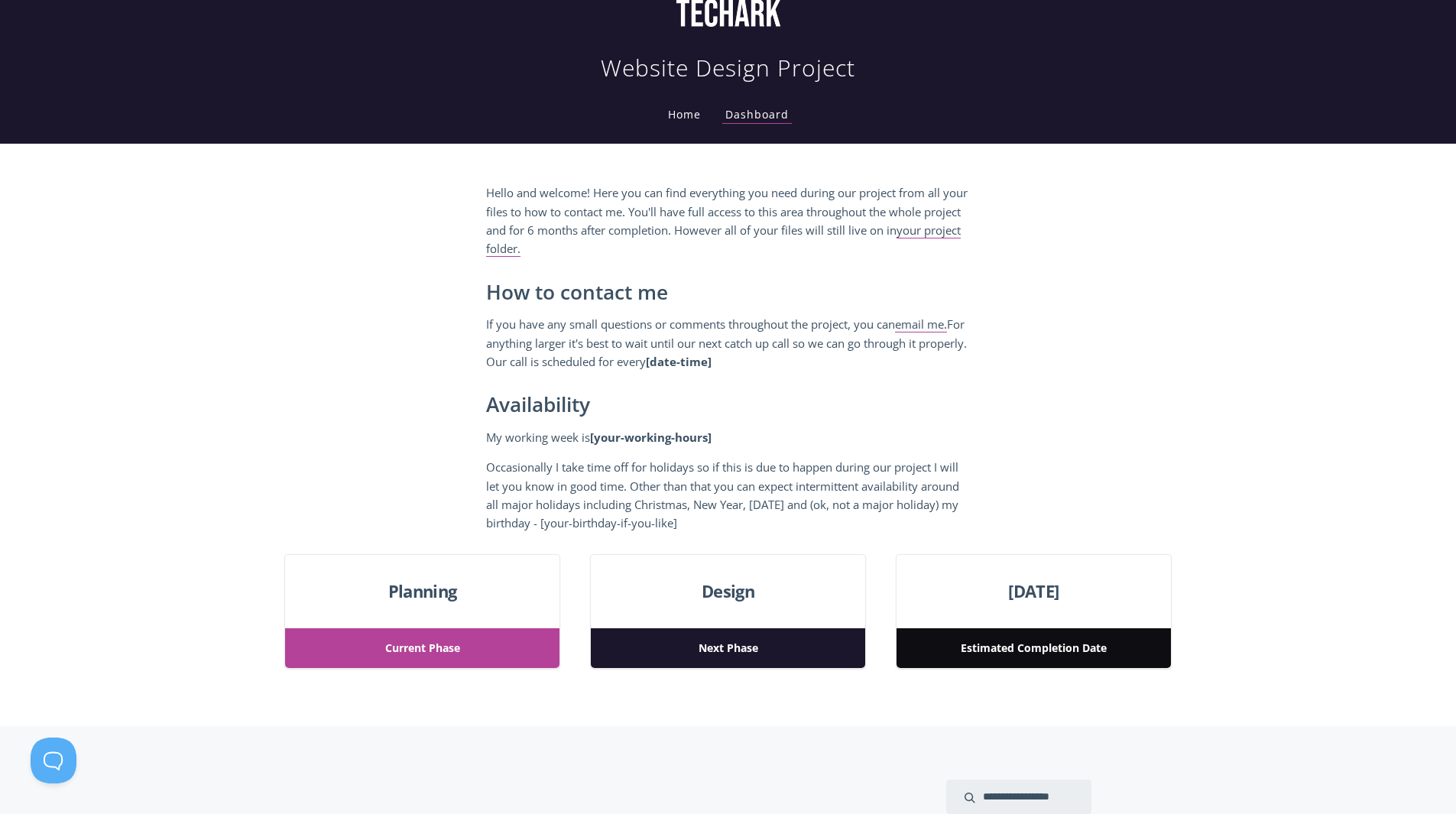
scroll to position [0, 0]
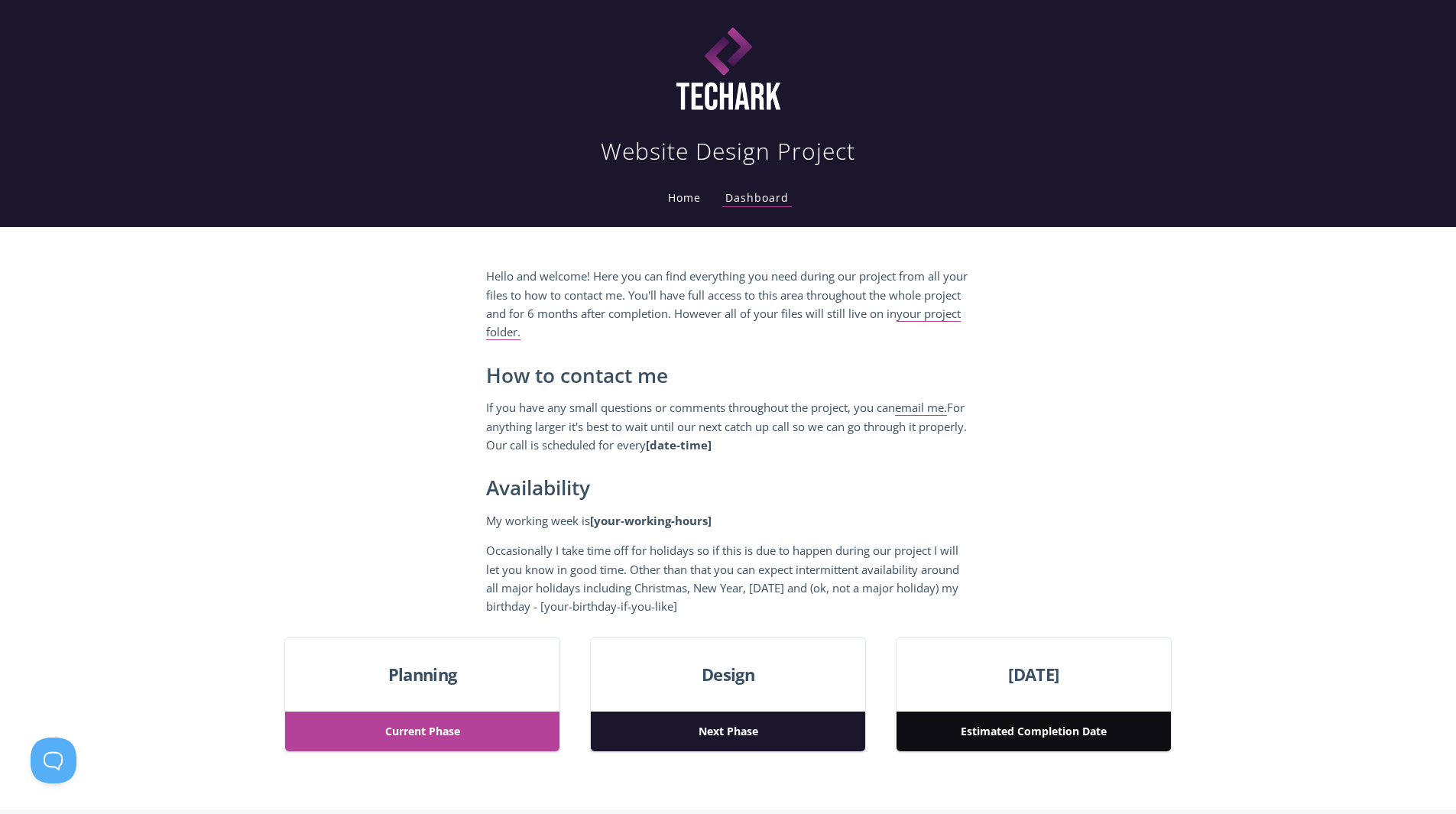
click at [762, 119] on img at bounding box center [728, 71] width 207 height 100
click at [695, 190] on link "Home" at bounding box center [685, 197] width 39 height 14
